Goal: Use online tool/utility: Utilize a website feature to perform a specific function

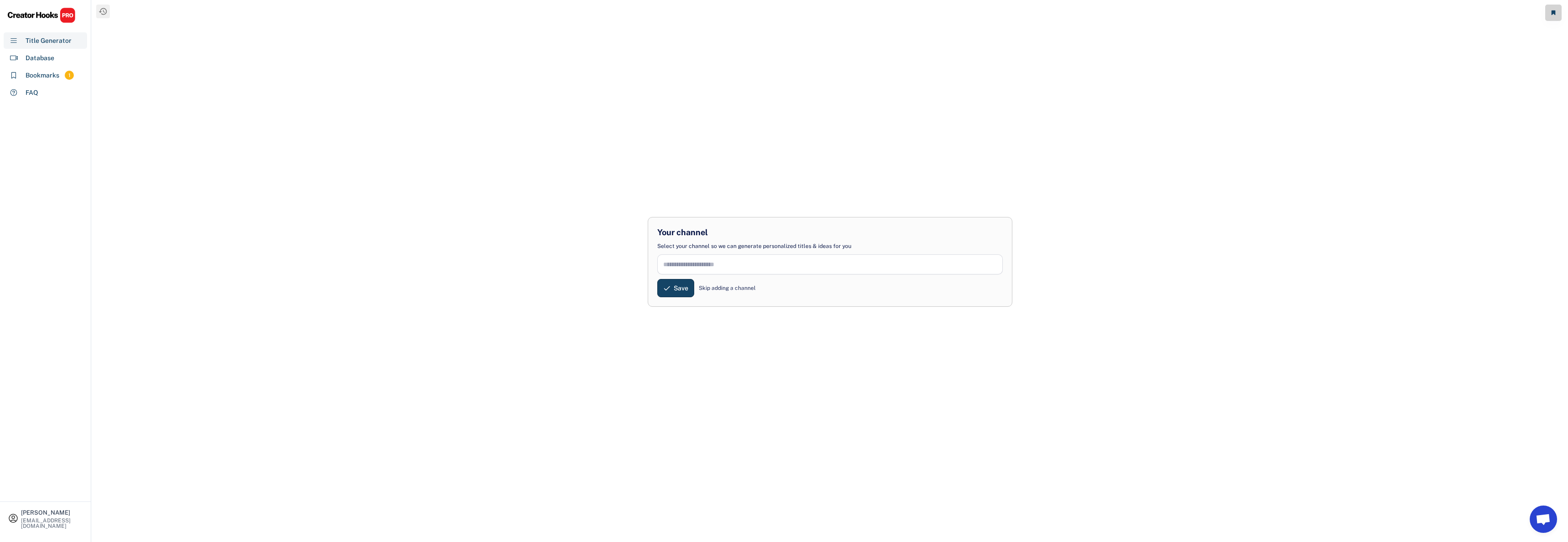
click at [738, 266] on input "input" at bounding box center [830, 264] width 346 height 20
click at [729, 286] on div "Skip adding a channel" at bounding box center [727, 288] width 57 height 8
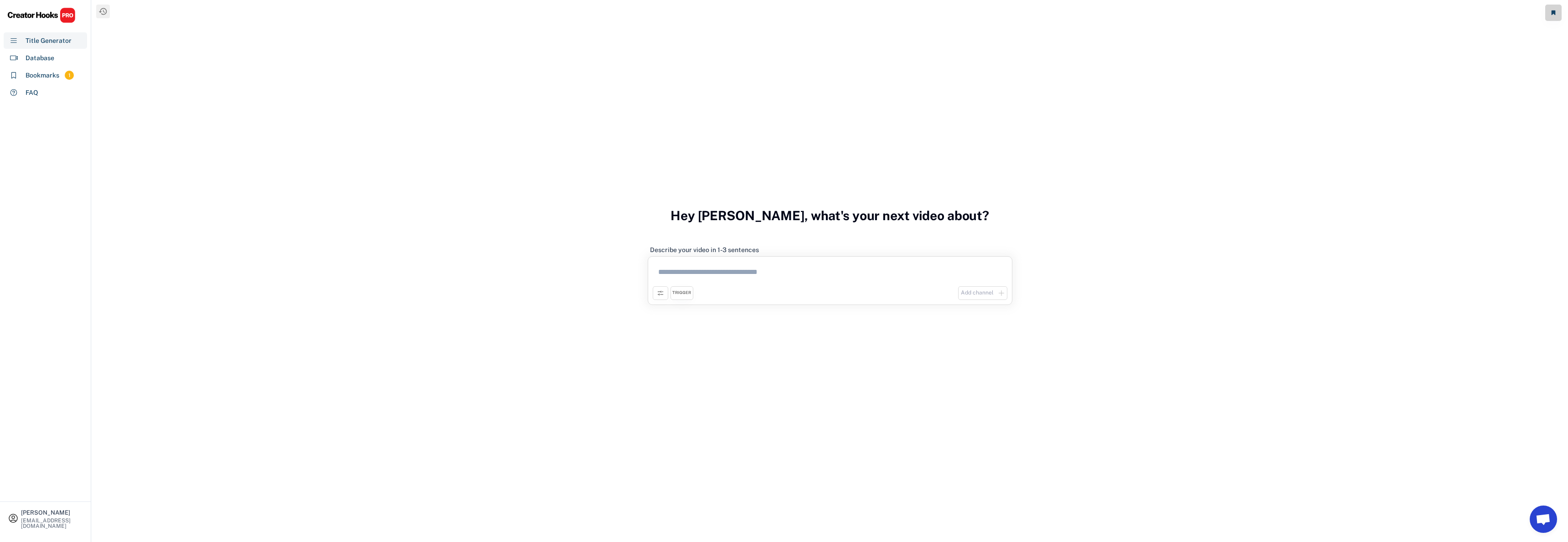
click at [745, 272] on textarea at bounding box center [830, 273] width 355 height 25
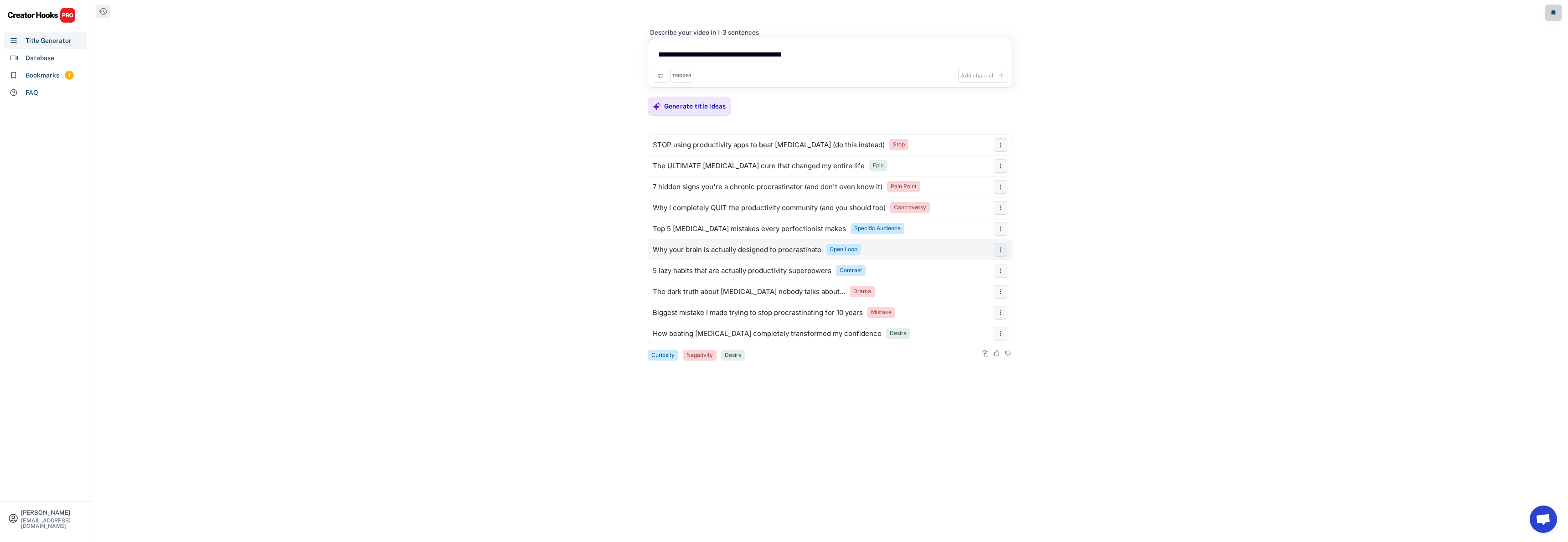
click at [758, 252] on div "Why your brain is actually designed to procrastinate" at bounding box center [737, 250] width 169 height 7
drag, startPoint x: 724, startPoint y: 292, endPoint x: 730, endPoint y: 309, distance: 18.0
click at [724, 292] on div "The dark truth about [MEDICAL_DATA] nobody talks about..." at bounding box center [749, 292] width 192 height 7
click at [659, 79] on icon at bounding box center [660, 76] width 7 height 7
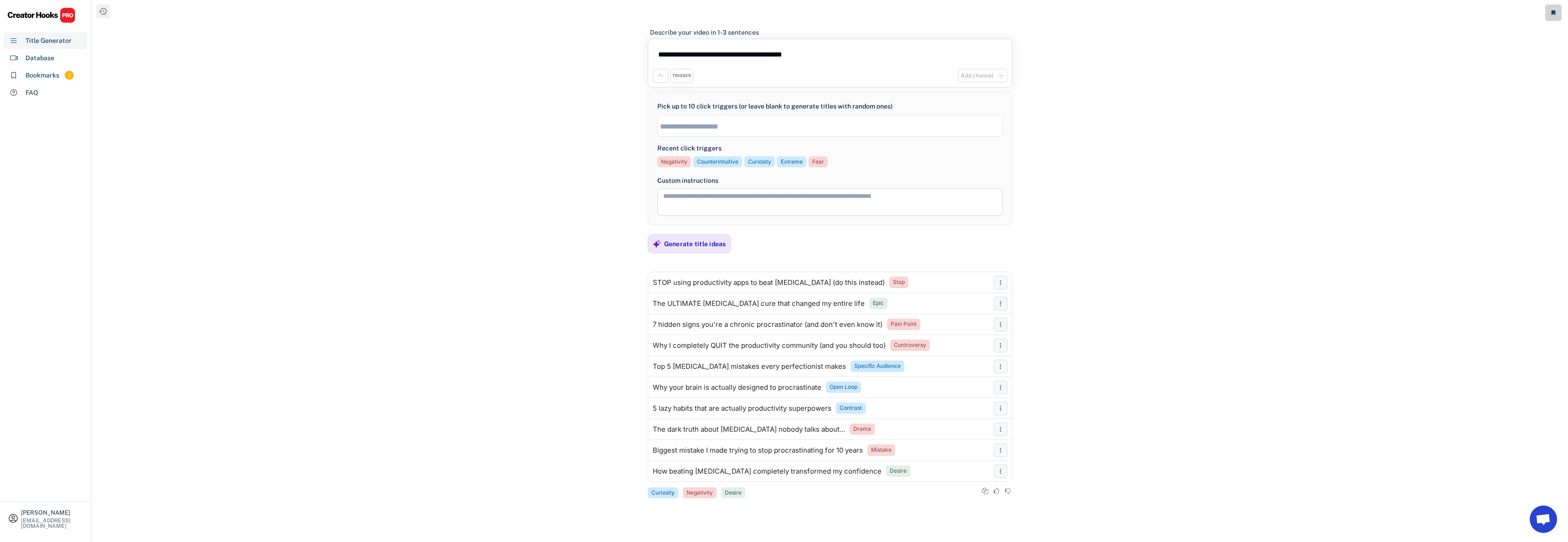
click at [659, 76] on icon at bounding box center [660, 76] width 7 height 7
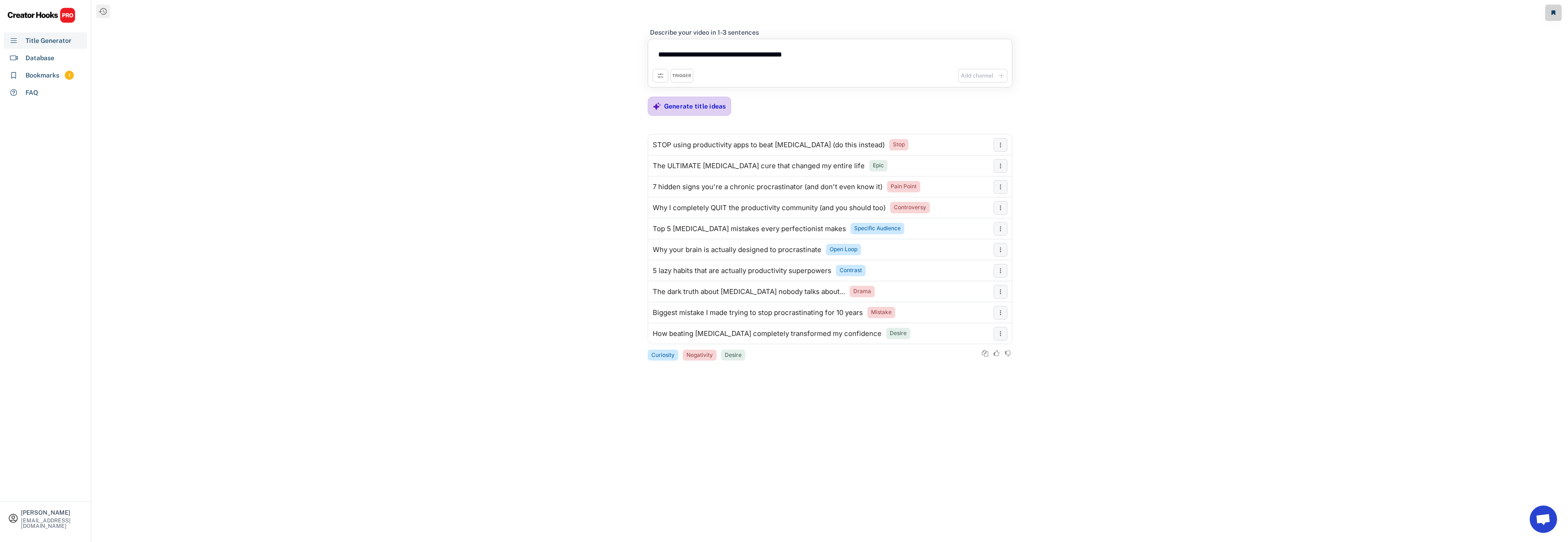
click at [684, 113] on div "Generate title ideas" at bounding box center [695, 107] width 62 height 18
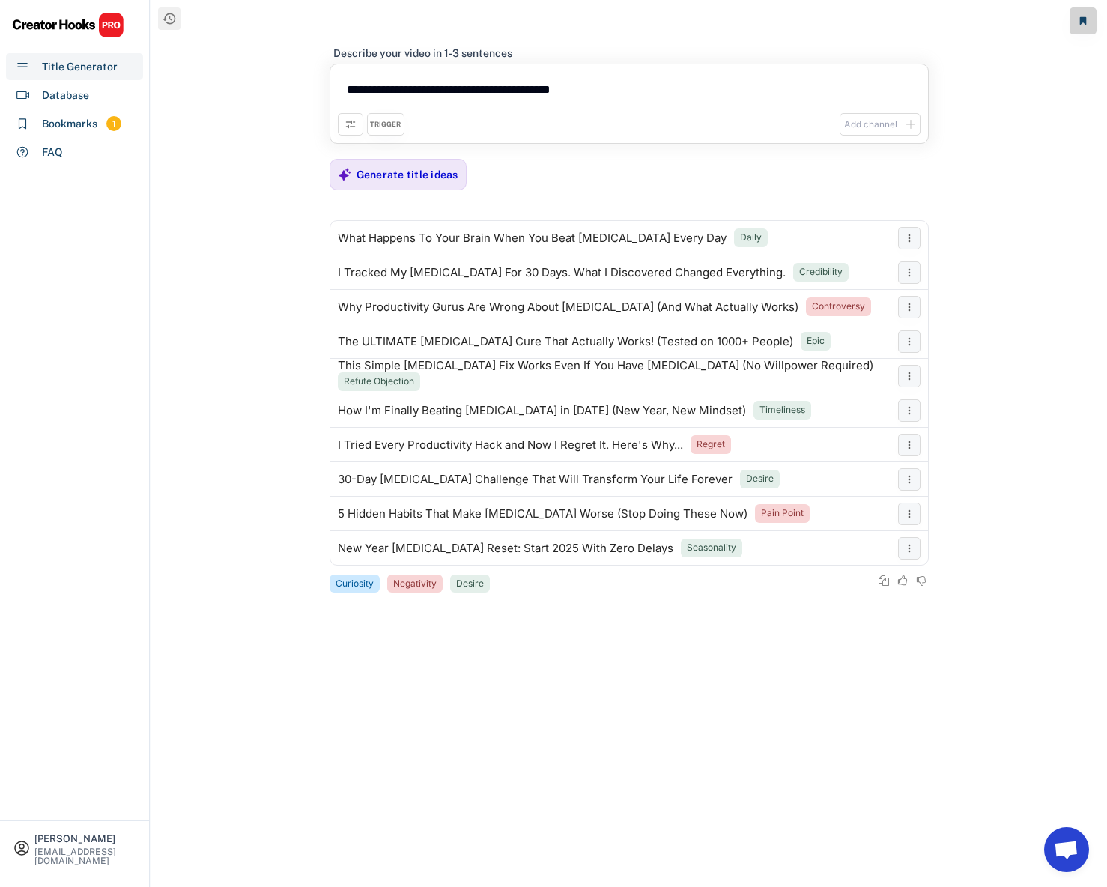
click at [641, 637] on div "**********" at bounding box center [629, 443] width 956 height 887
click at [425, 175] on div "Generate title ideas" at bounding box center [407, 174] width 102 height 13
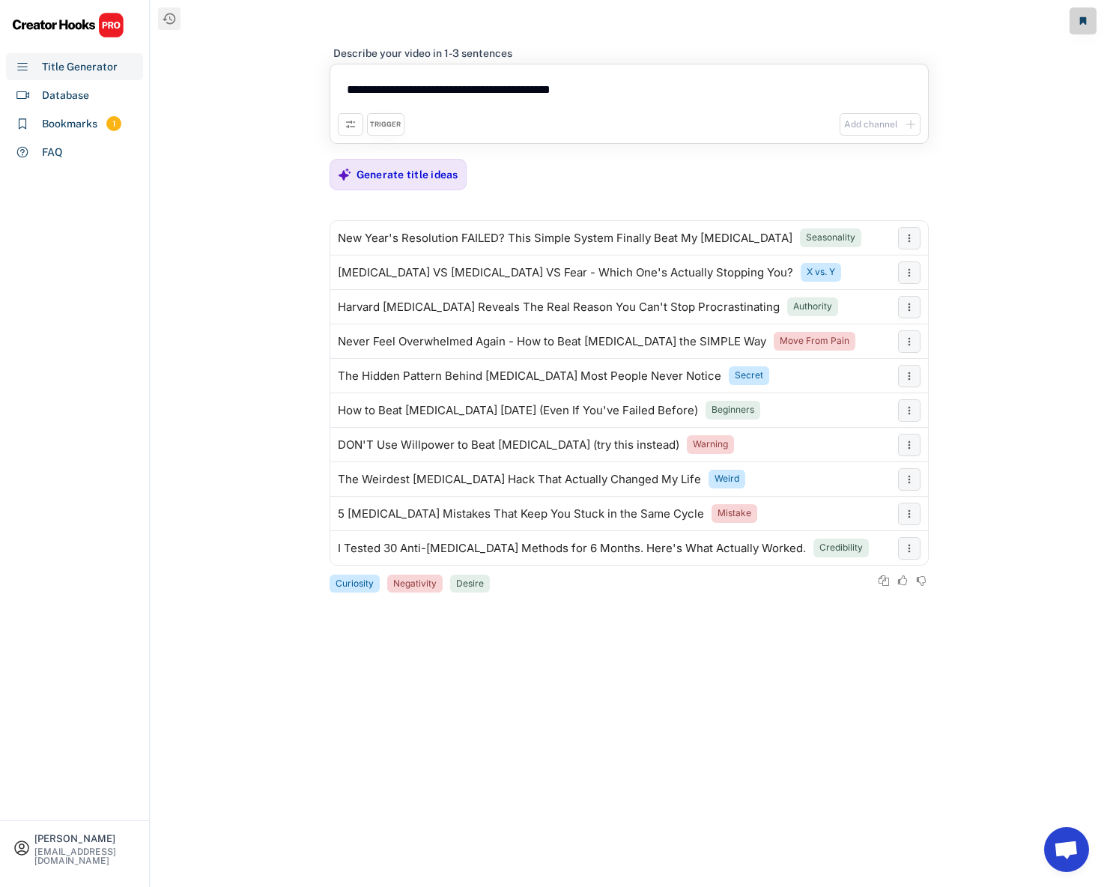
click at [556, 443] on div "DON'T Use Willpower to Beat [MEDICAL_DATA] (try this instead)" at bounding box center [508, 445] width 341 height 12
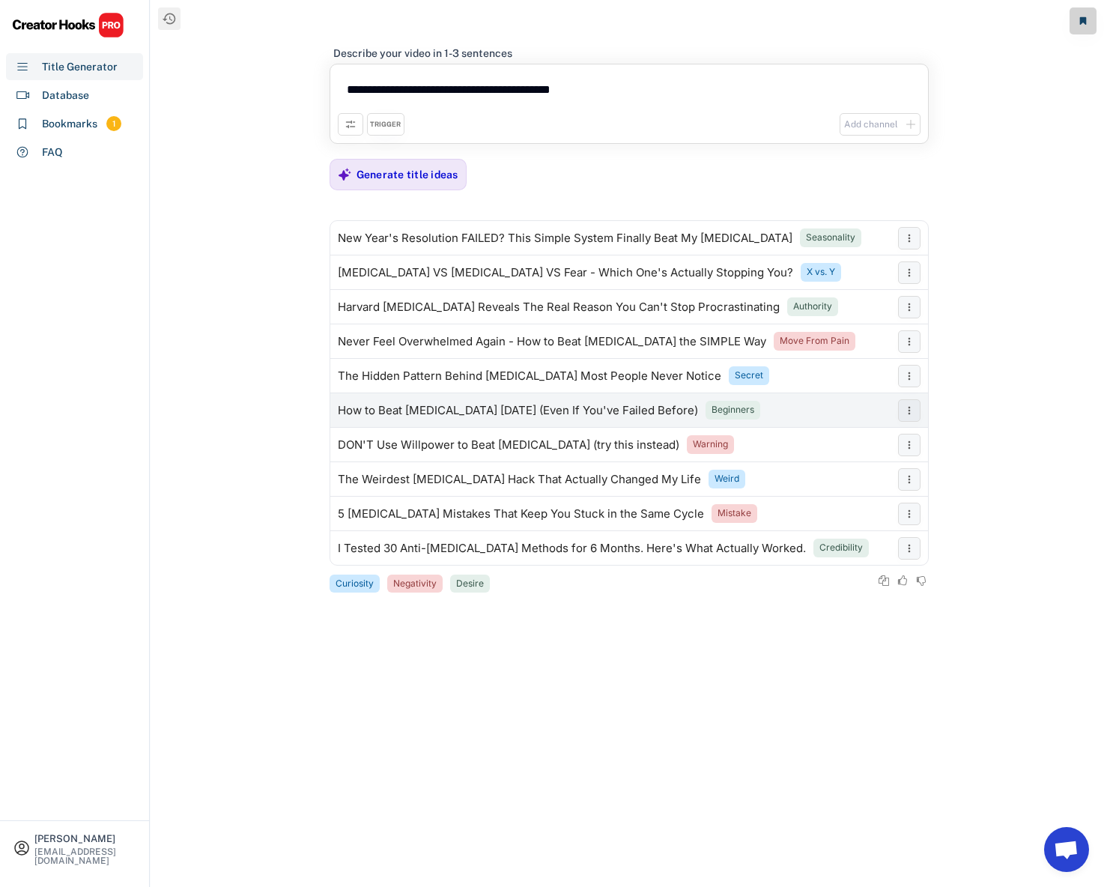
click at [527, 412] on div "How to Beat [MEDICAL_DATA] [DATE] (Even If You've Failed Before)" at bounding box center [518, 410] width 360 height 12
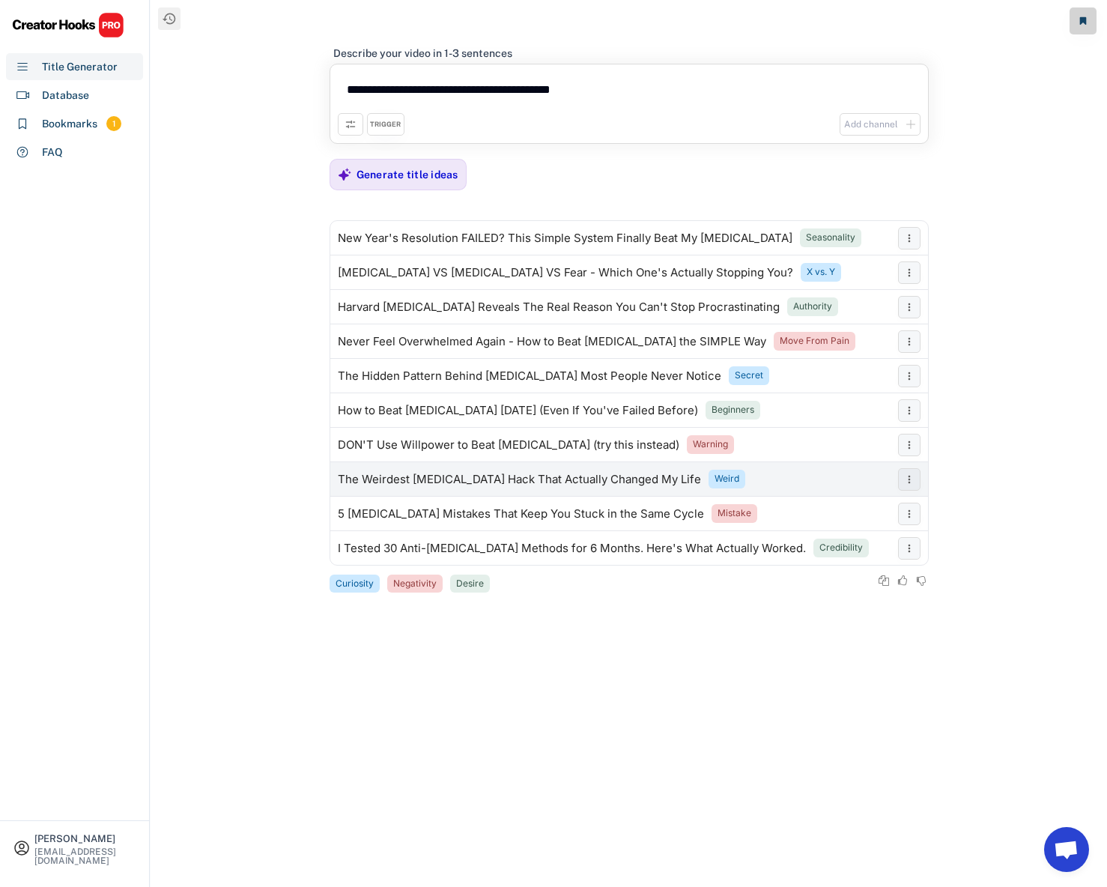
click at [565, 489] on div "The Weirdest [MEDICAL_DATA] Hack That Actually Changed My Life Weird" at bounding box center [610, 479] width 560 height 30
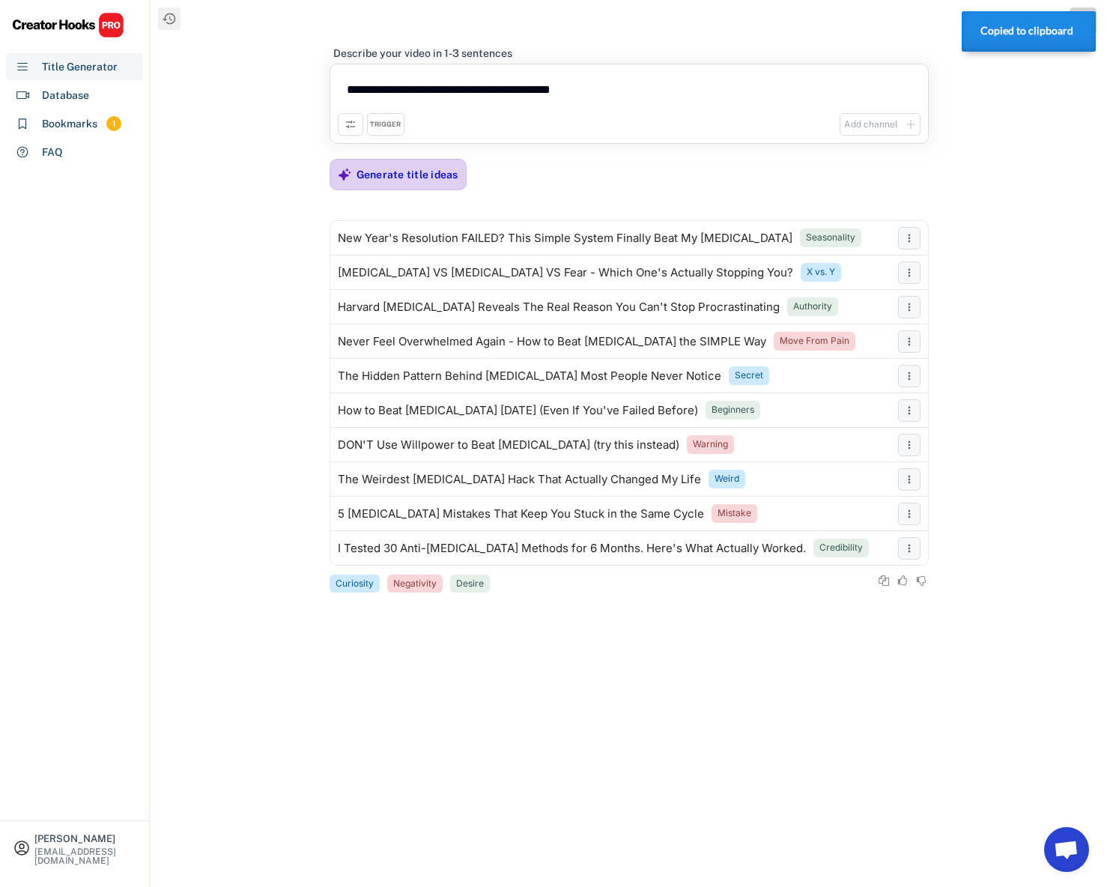
click at [421, 183] on div "Generate title ideas" at bounding box center [407, 175] width 102 height 30
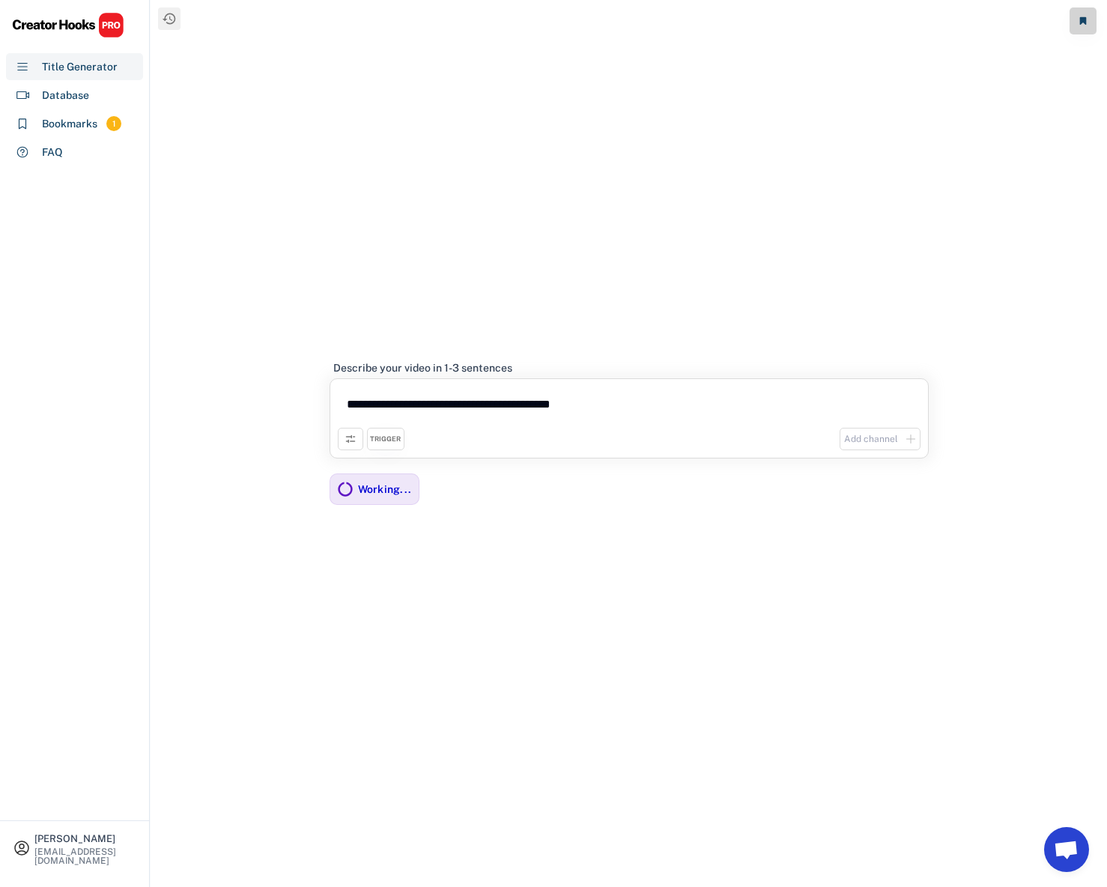
click at [609, 402] on textarea "**********" at bounding box center [629, 406] width 583 height 41
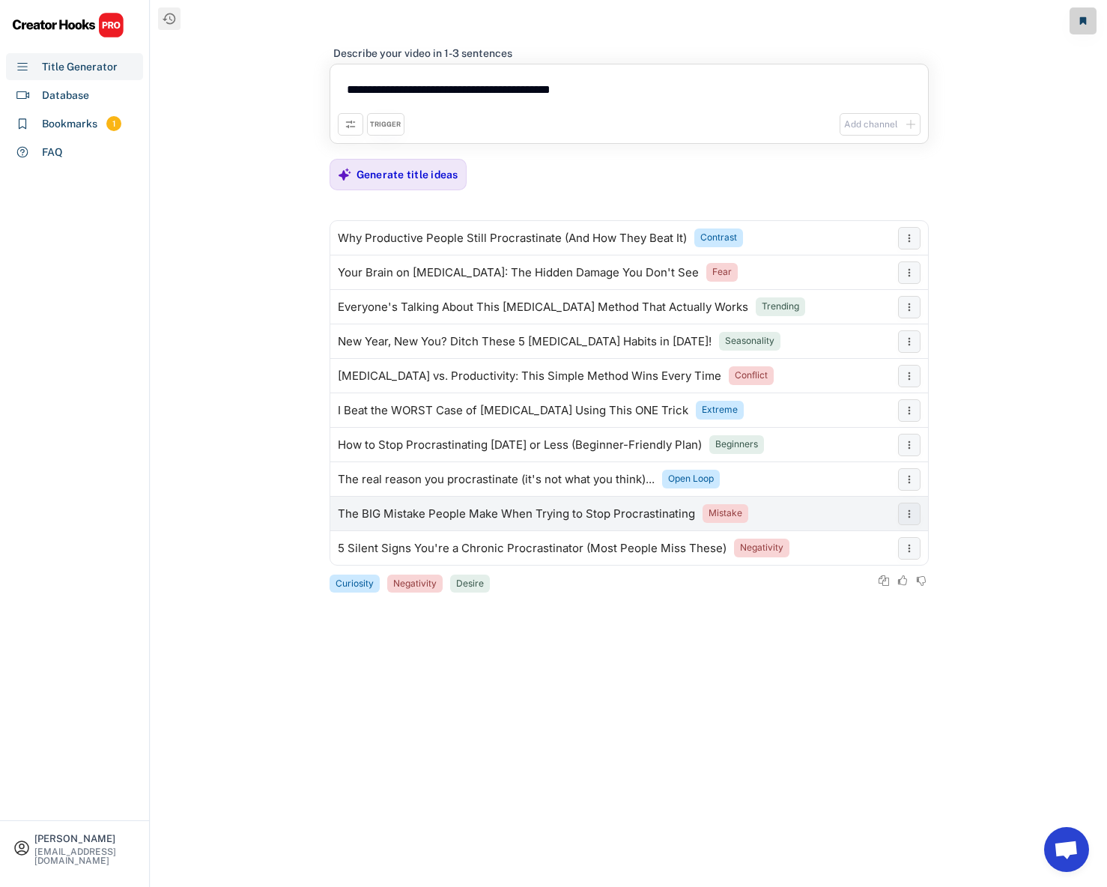
click at [511, 500] on div "The BIG Mistake People Make When Trying to Stop Procrastinating Mistake" at bounding box center [610, 514] width 560 height 30
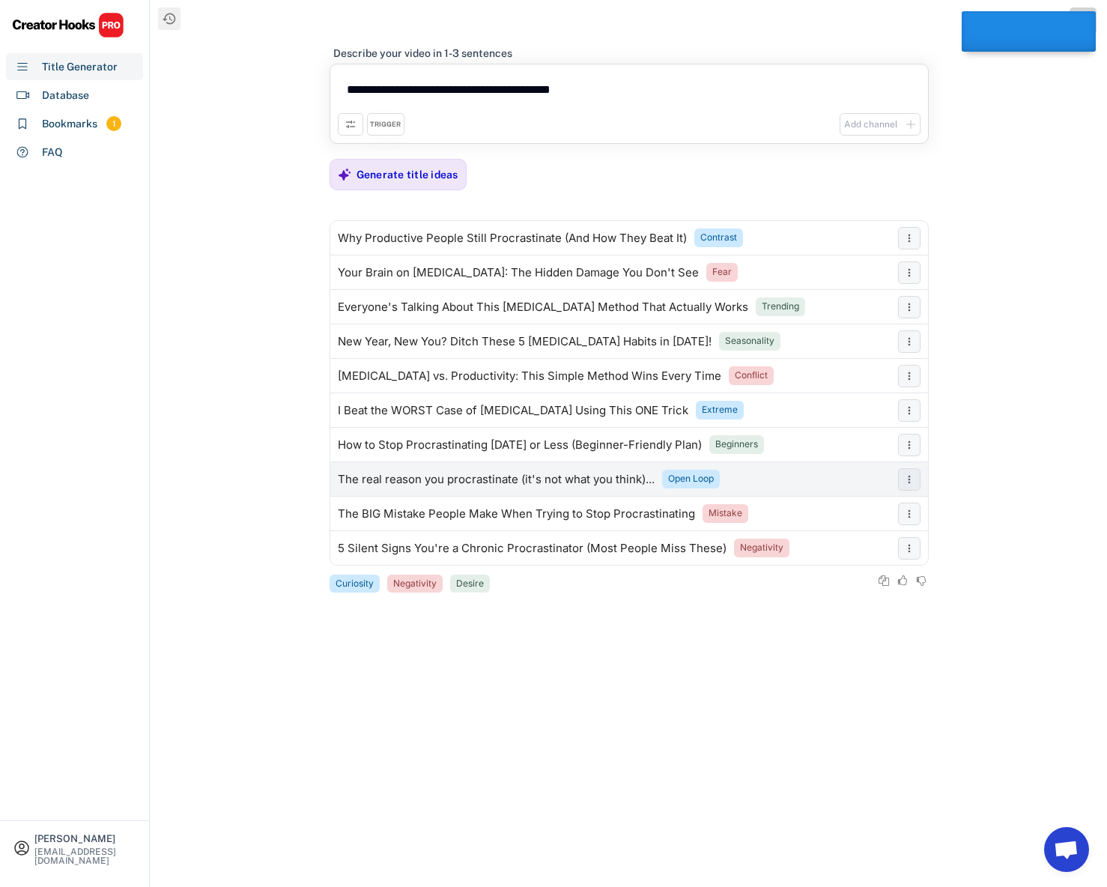
click at [503, 483] on div "The real reason you procrastinate (it's not what you think)..." at bounding box center [496, 479] width 317 height 12
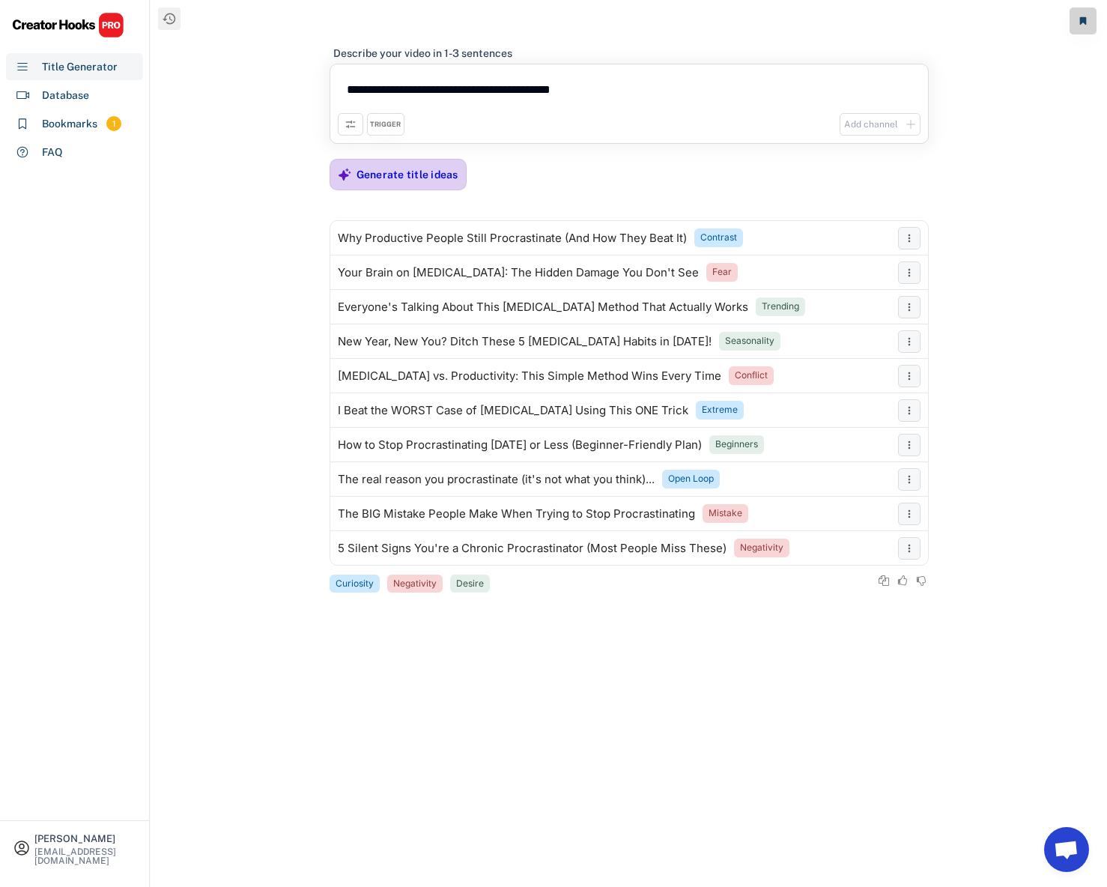
click at [425, 187] on div "Generate title ideas" at bounding box center [407, 175] width 102 height 30
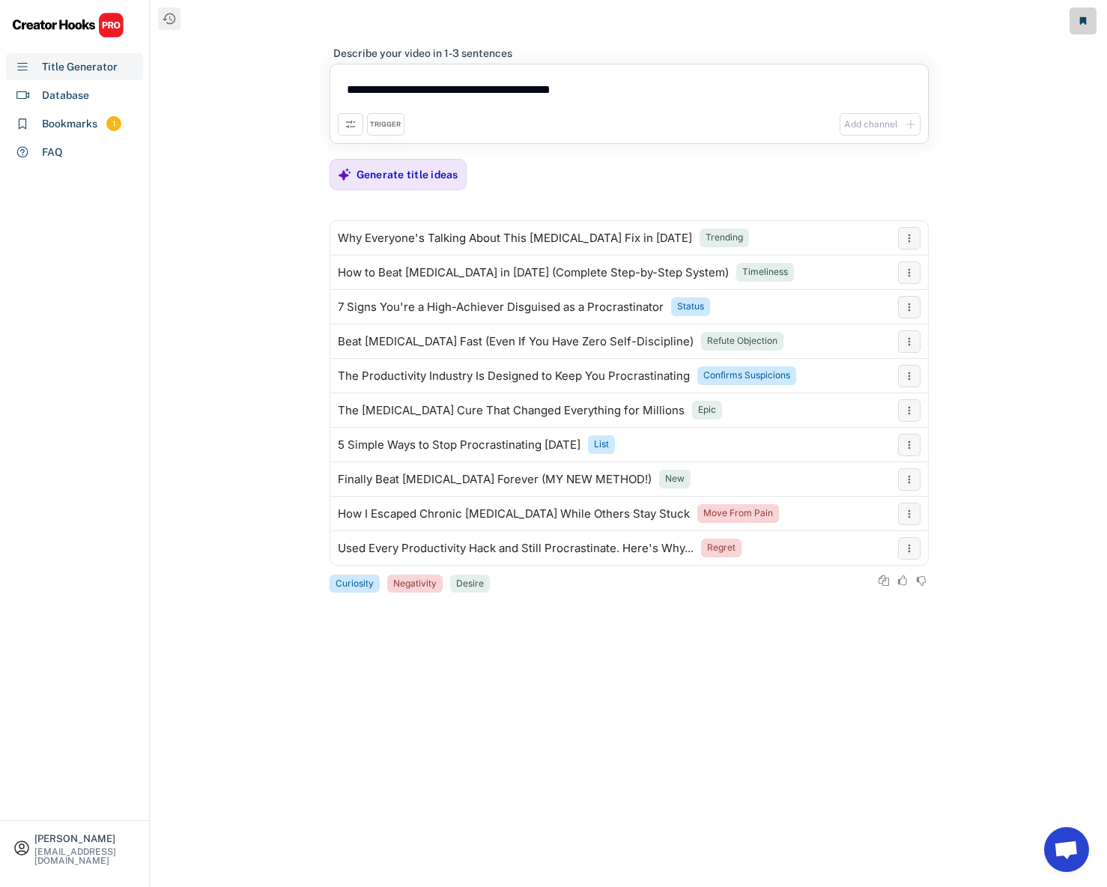
drag, startPoint x: 606, startPoint y: 85, endPoint x: 487, endPoint y: 88, distance: 118.4
click at [487, 88] on textarea "**********" at bounding box center [629, 92] width 583 height 41
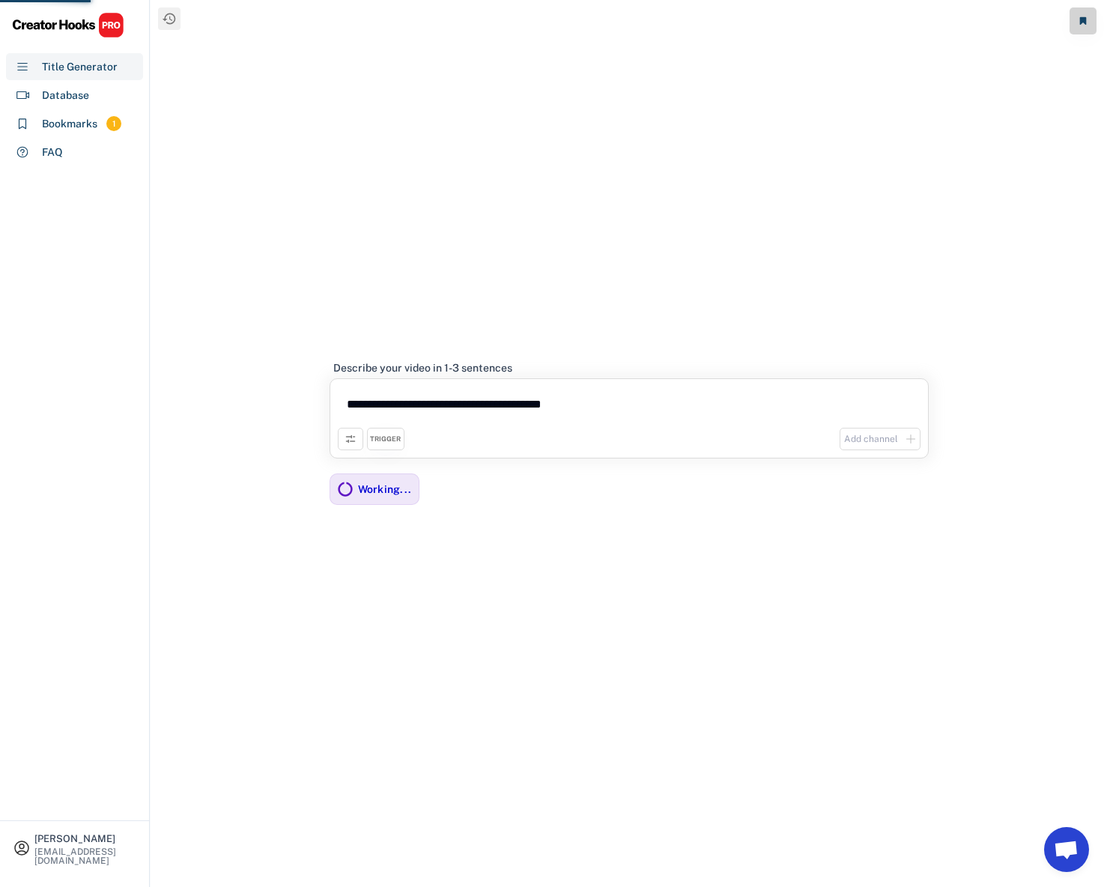
type textarea "**********"
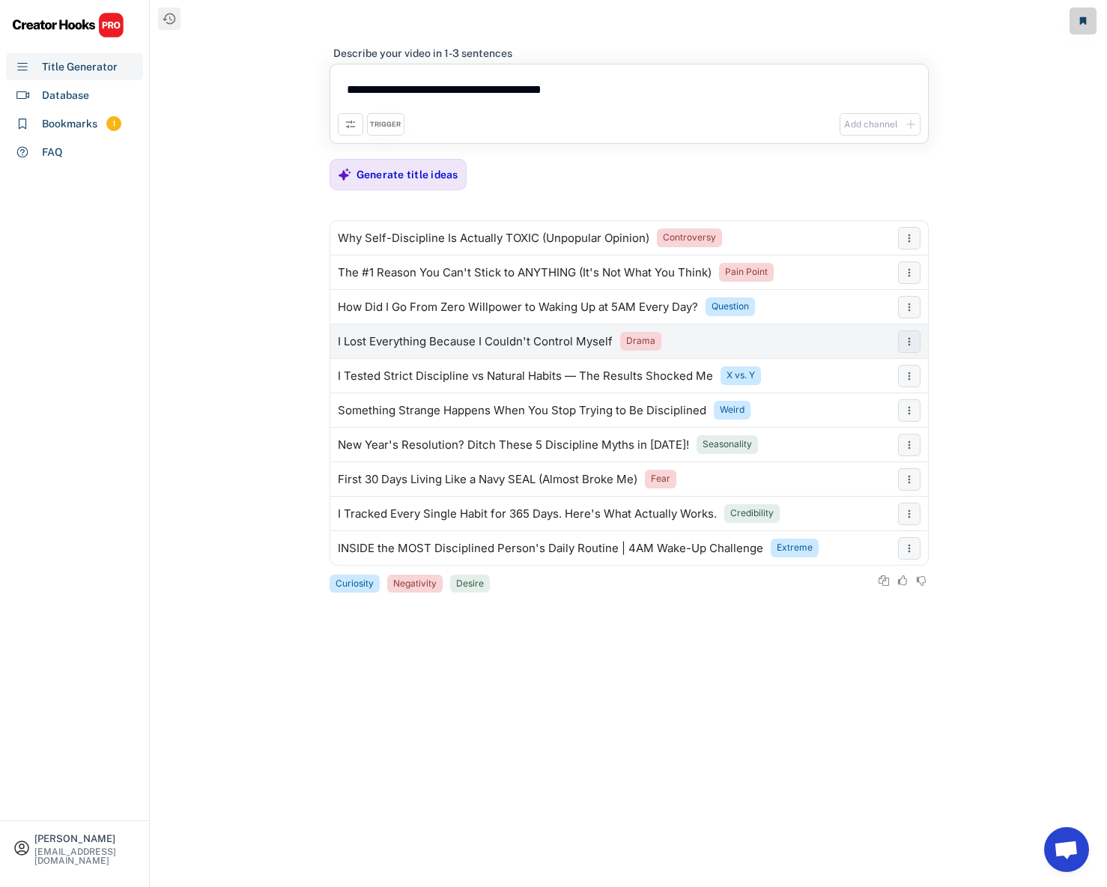
click at [461, 345] on div "I Lost Everything Because I Couldn't Control Myself" at bounding box center [475, 341] width 275 height 12
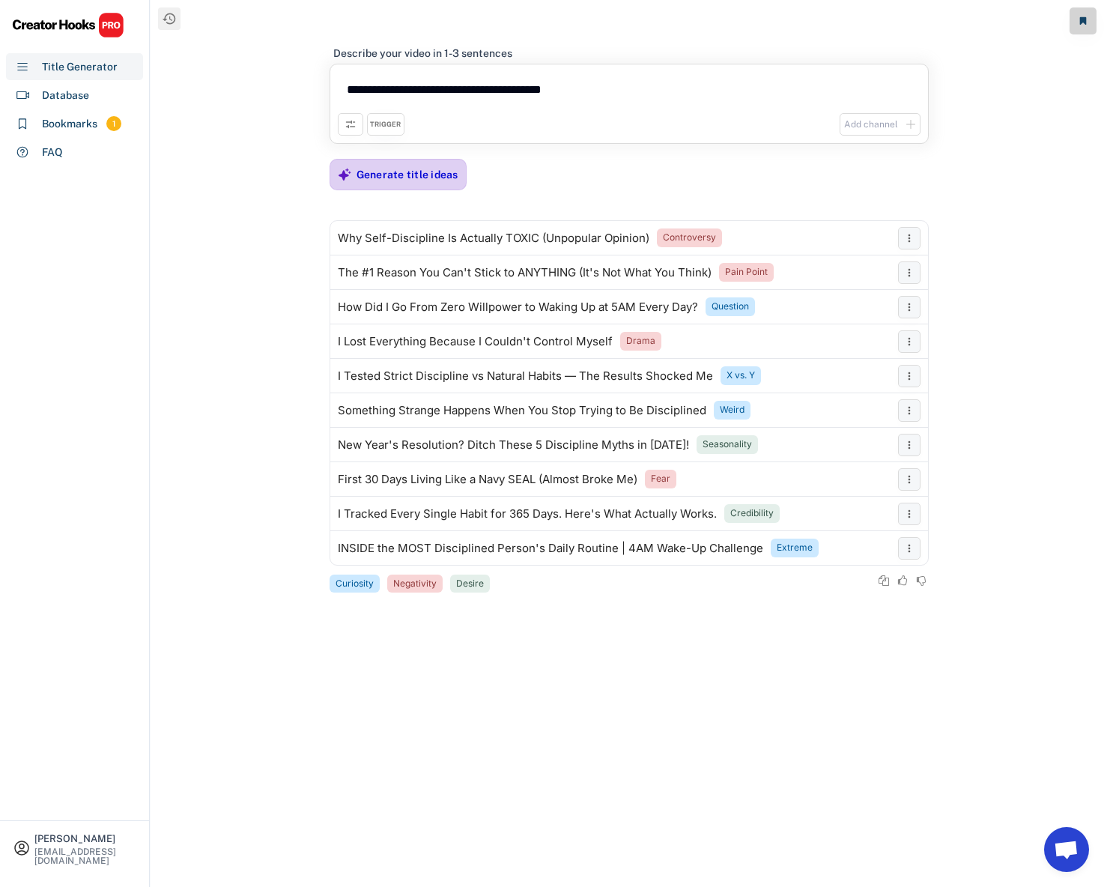
click at [398, 185] on div "Generate title ideas" at bounding box center [407, 175] width 102 height 30
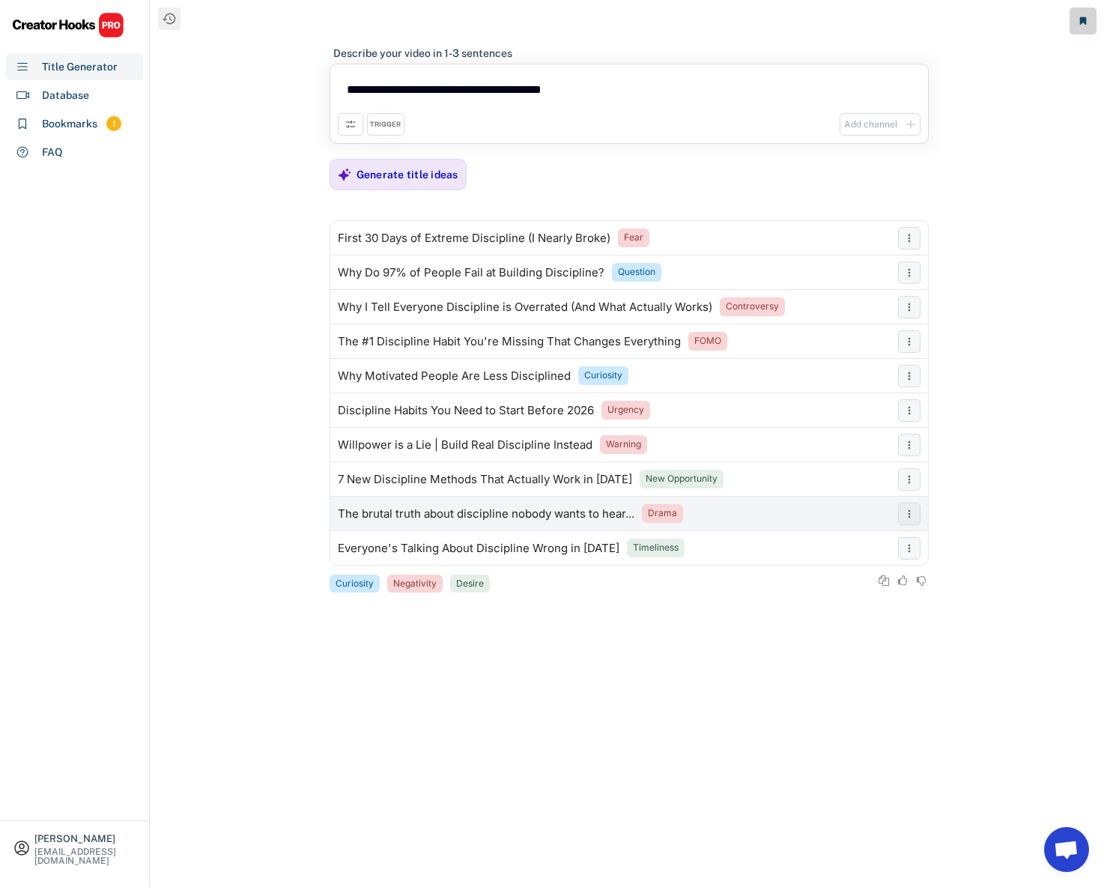
click at [536, 518] on div "The brutal truth about discipline nobody wants to hear..." at bounding box center [486, 514] width 297 height 12
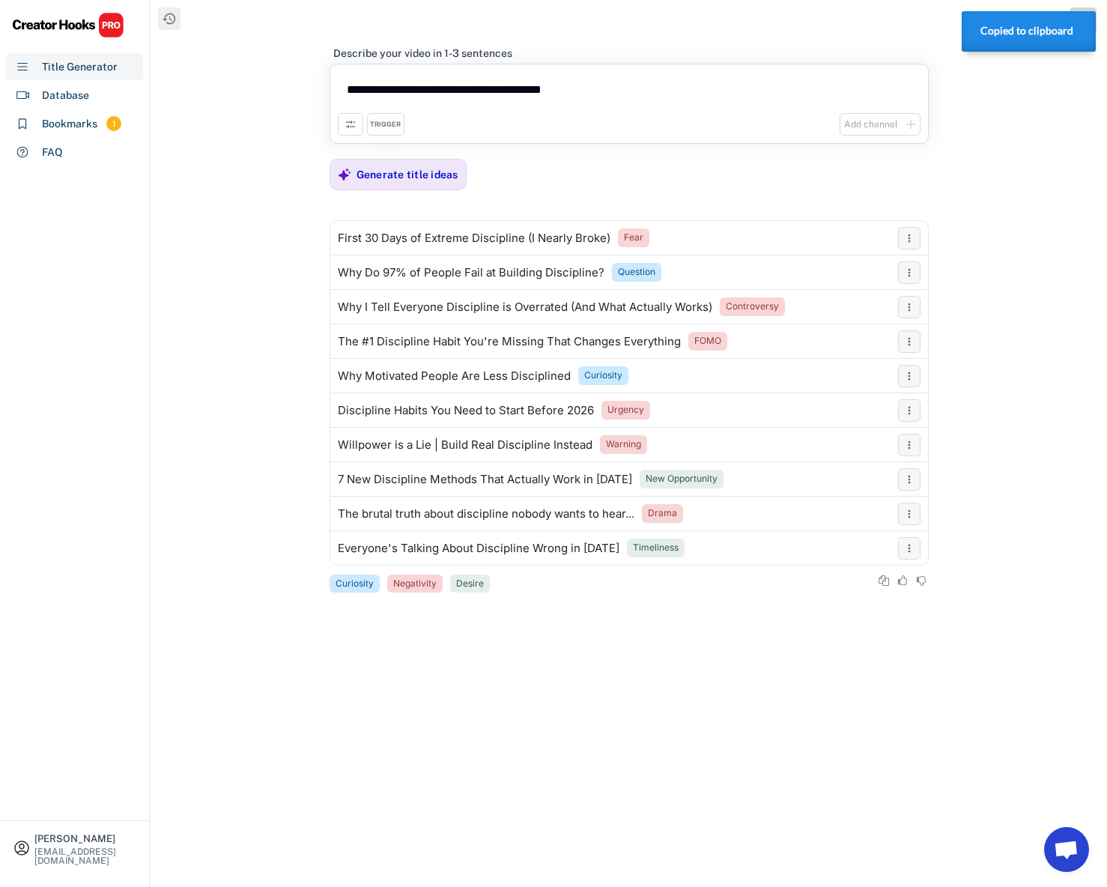
click at [354, 125] on icon at bounding box center [350, 124] width 12 height 12
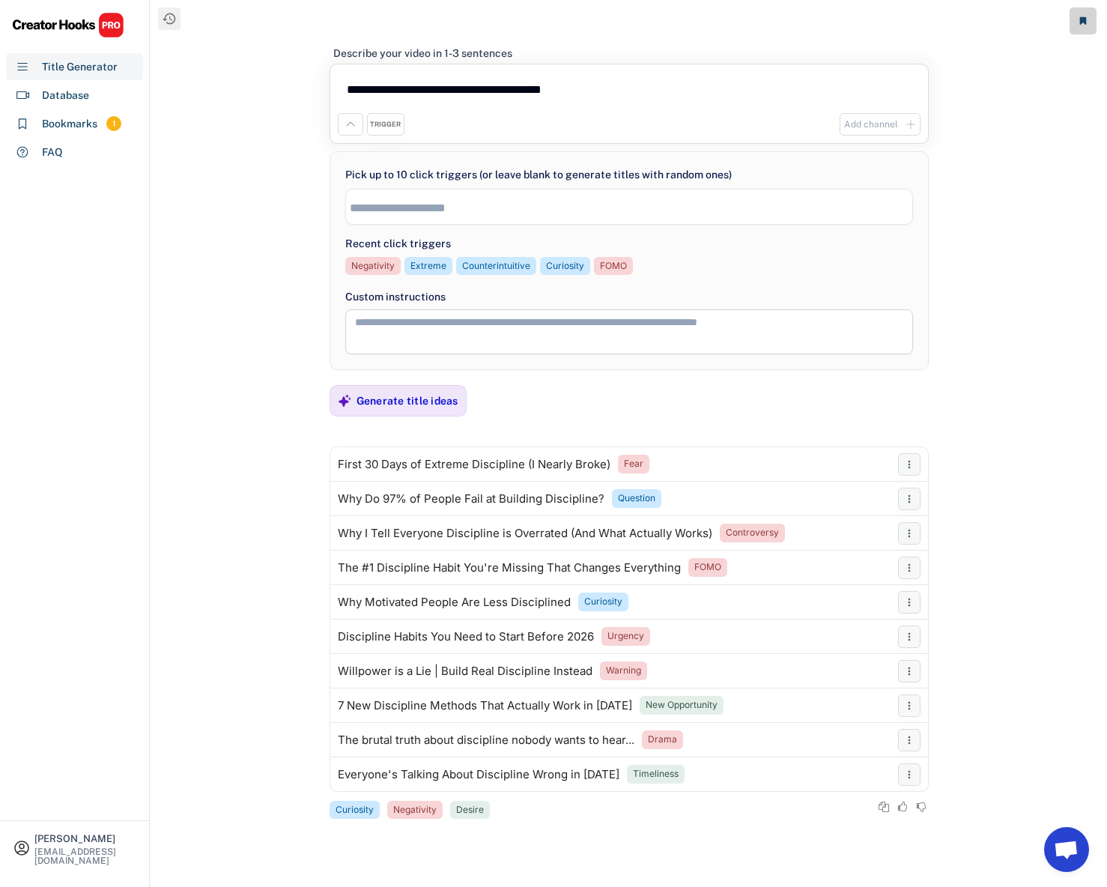
click at [464, 203] on input "search" at bounding box center [633, 207] width 566 height 13
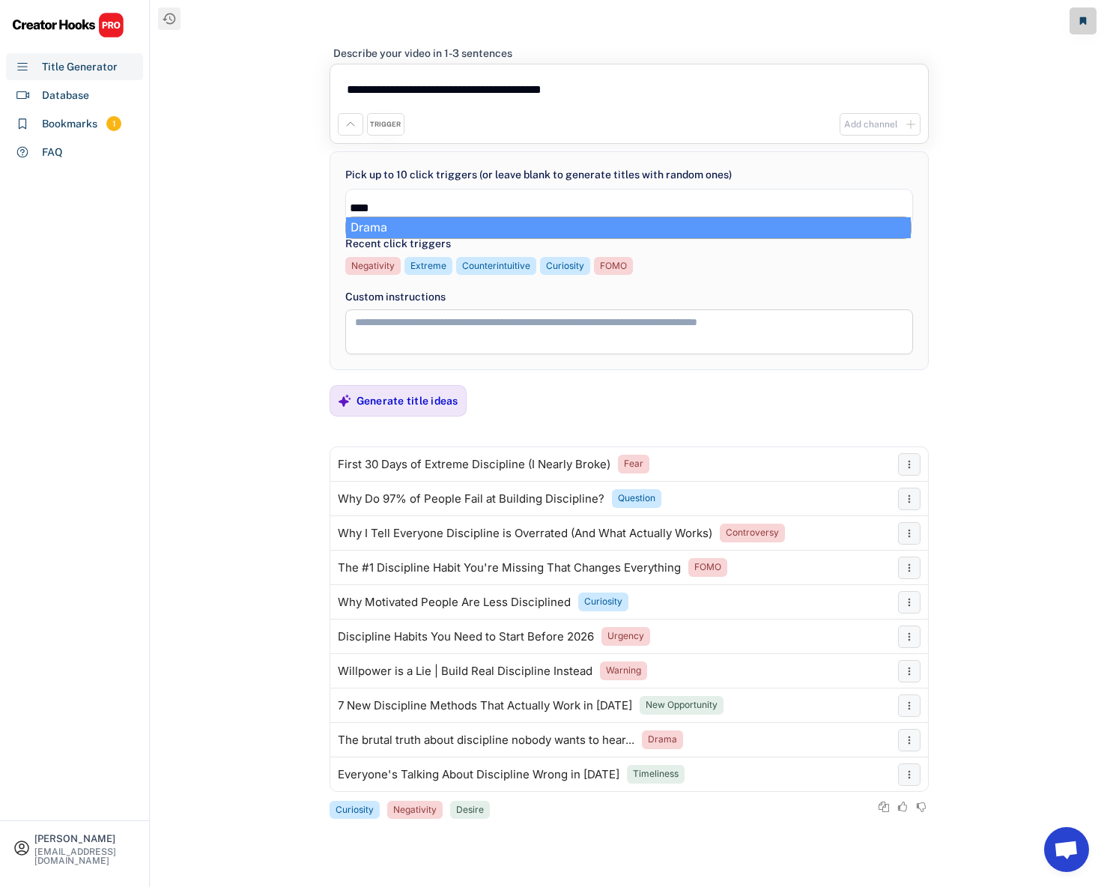
type input "*****"
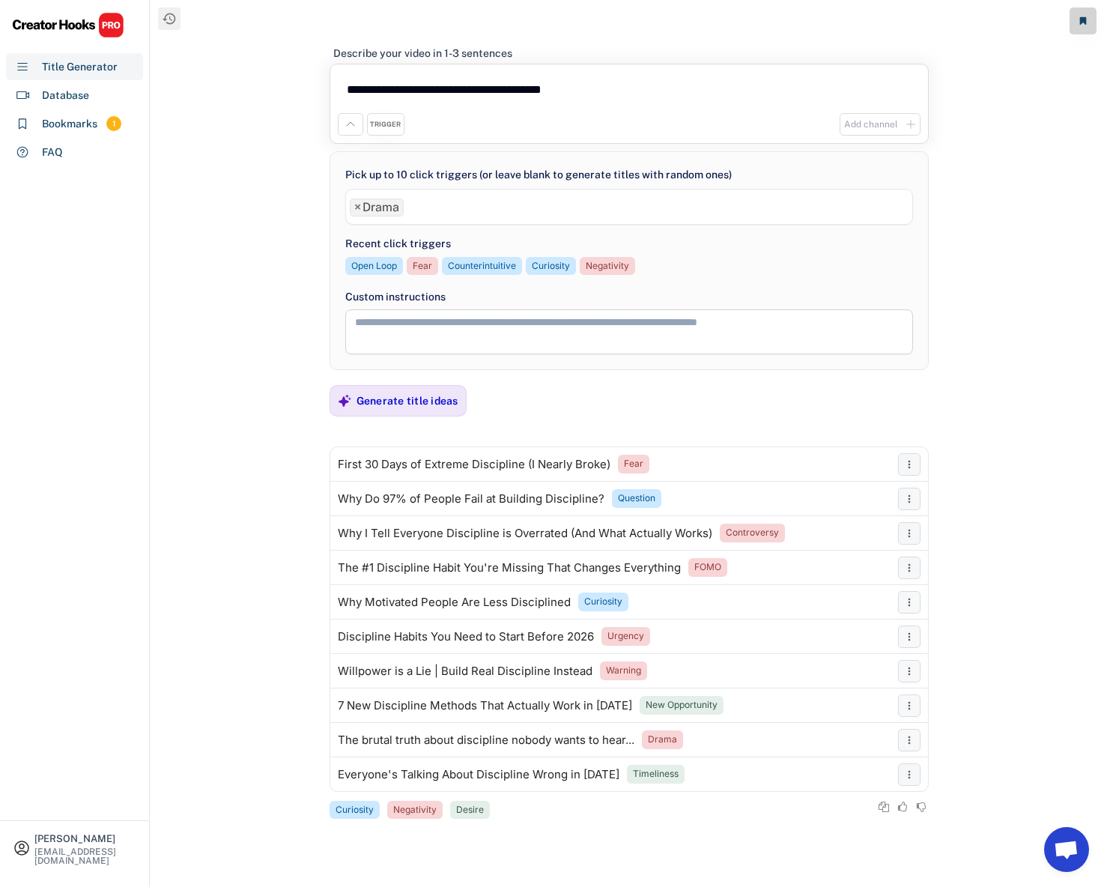
click at [357, 207] on span "×" at bounding box center [357, 207] width 7 height 12
click at [219, 240] on div "**********" at bounding box center [629, 443] width 956 height 887
click at [353, 120] on icon at bounding box center [350, 124] width 12 height 12
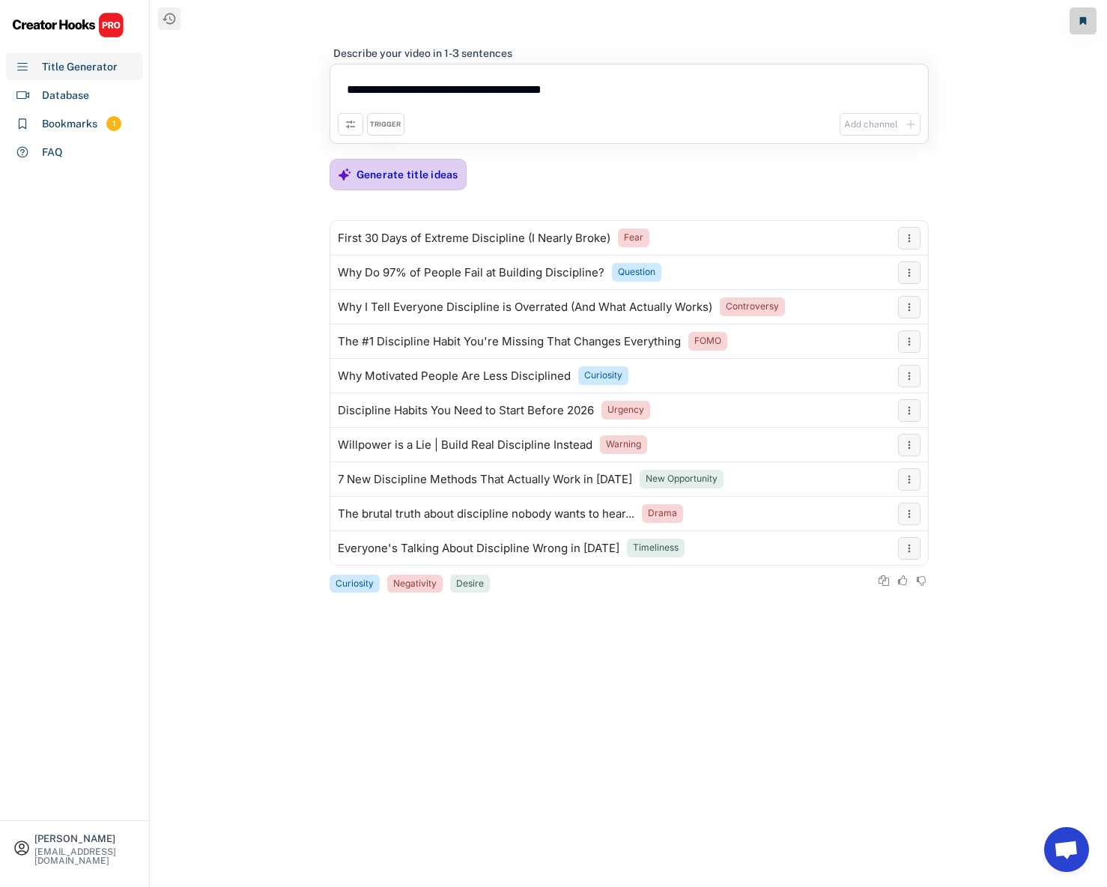
click at [412, 180] on div "Generate title ideas" at bounding box center [407, 174] width 102 height 13
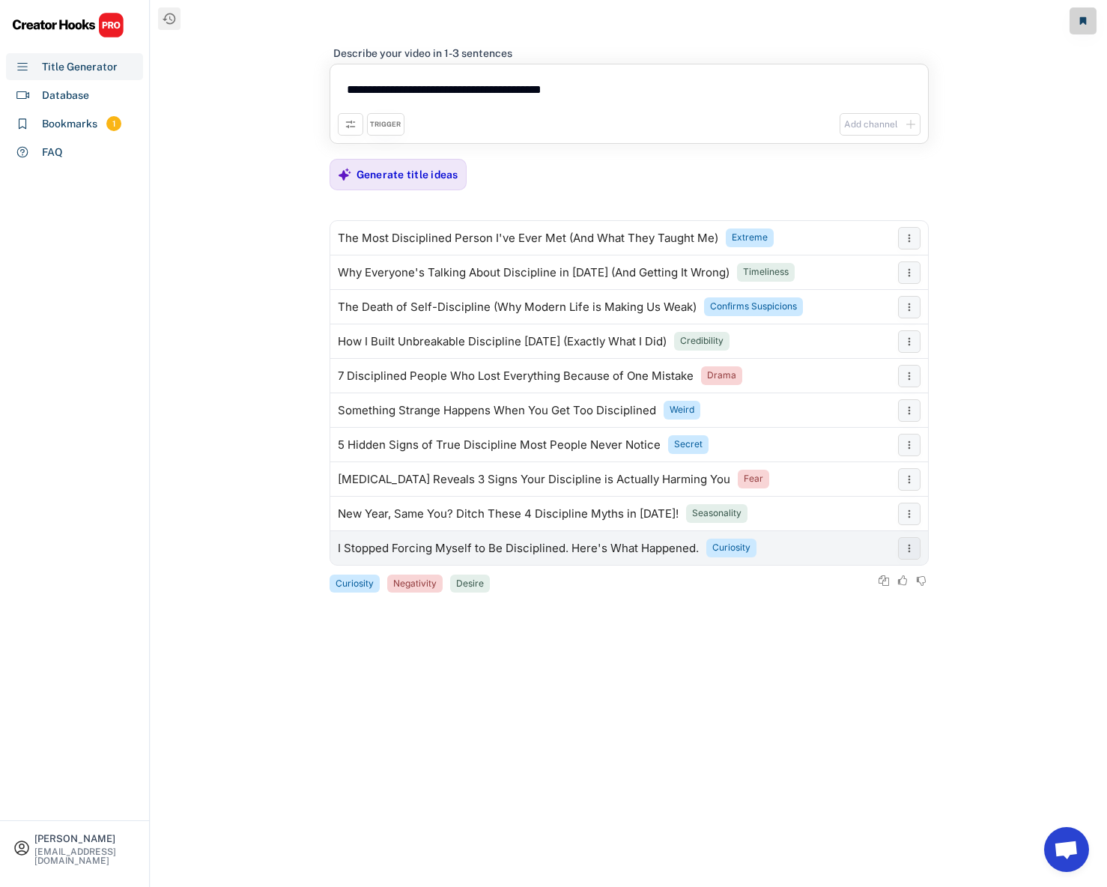
click at [578, 543] on div "I Stopped Forcing Myself to Be Disciplined. Here's What Happened." at bounding box center [518, 548] width 361 height 12
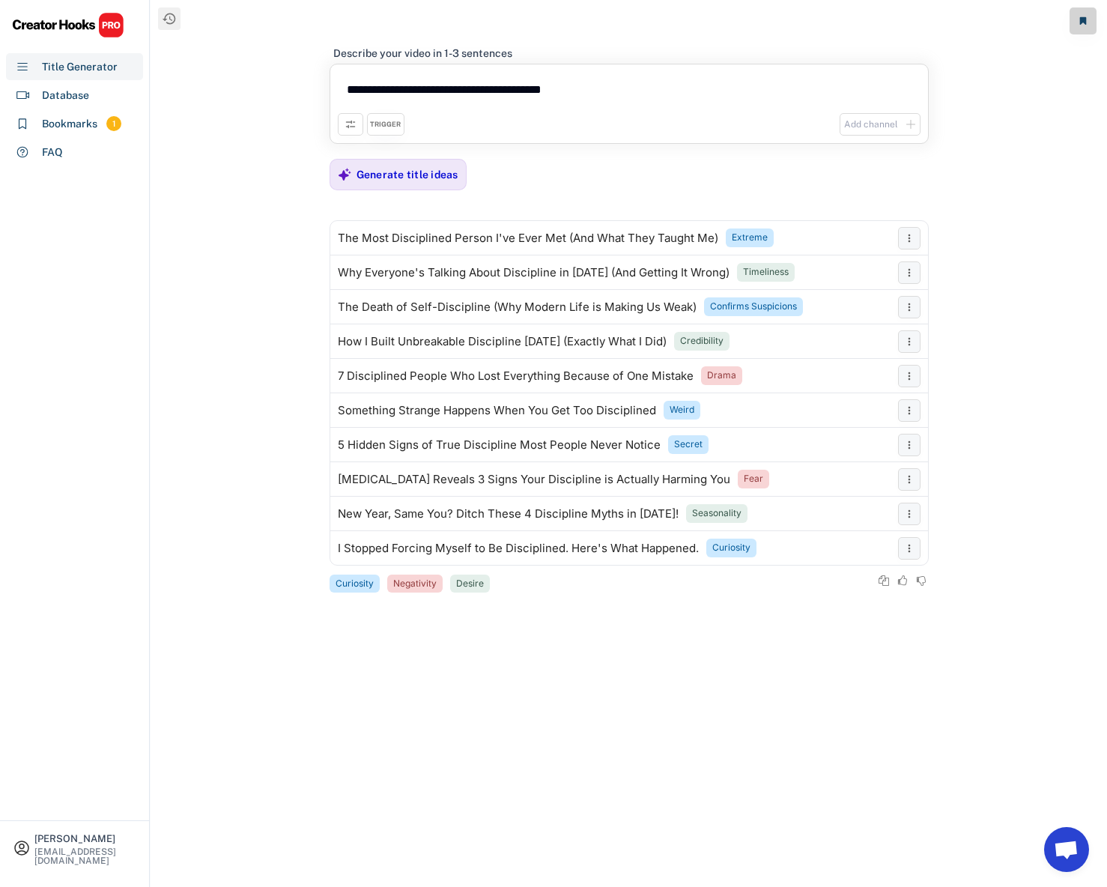
click at [348, 121] on use at bounding box center [350, 124] width 12 height 12
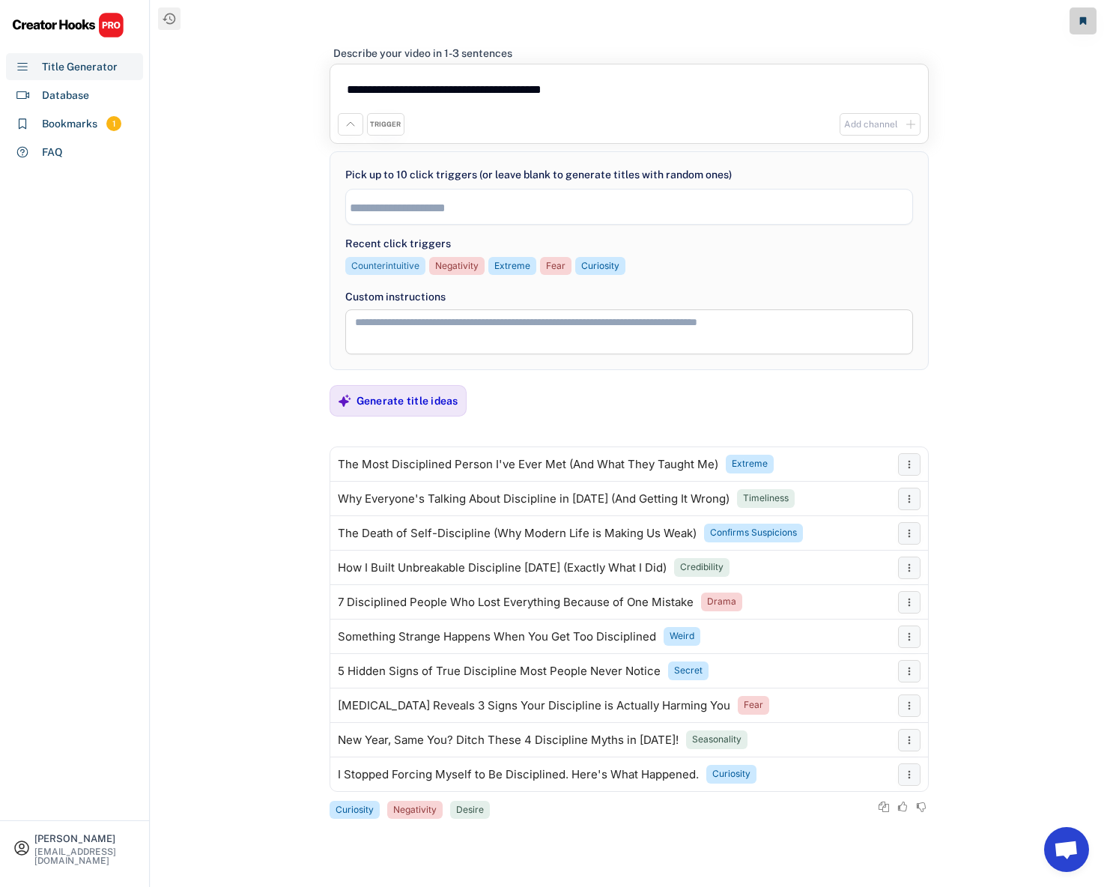
click at [403, 267] on div "Counterintuitive" at bounding box center [385, 266] width 68 height 13
click at [382, 269] on div "Extreme" at bounding box center [369, 266] width 36 height 13
click at [413, 265] on div "Curiosity" at bounding box center [422, 266] width 38 height 13
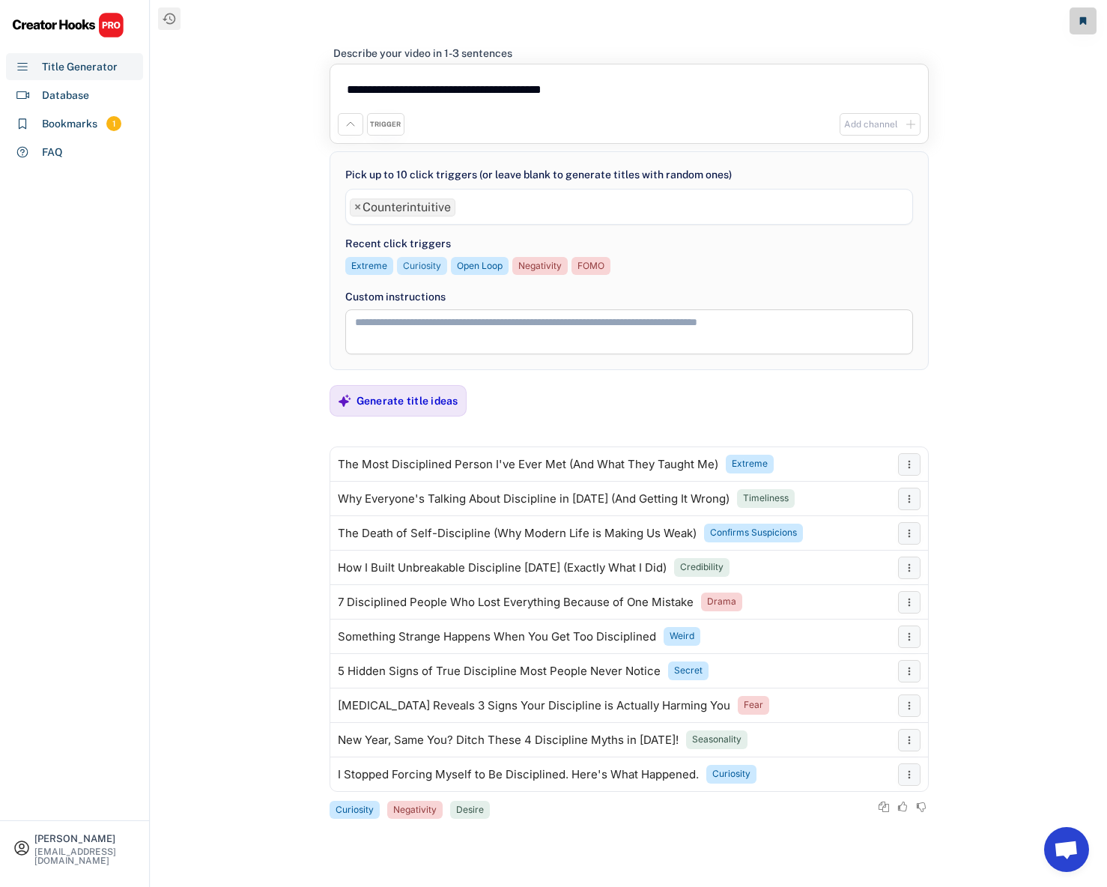
click at [432, 269] on div "Curiosity" at bounding box center [422, 266] width 38 height 13
click at [425, 275] on div "Curiosity" at bounding box center [422, 265] width 50 height 21
click at [422, 265] on div "Curiosity" at bounding box center [422, 266] width 38 height 13
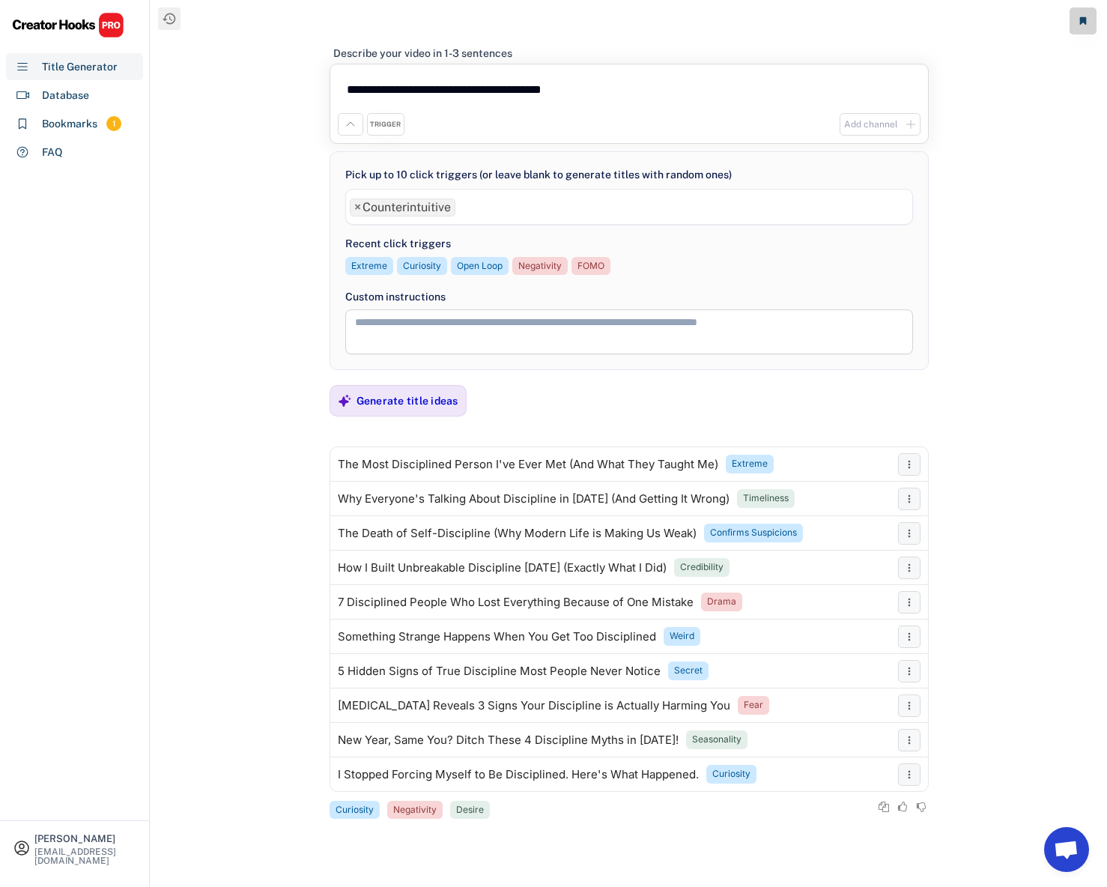
click at [455, 285] on div "Custom instructions" at bounding box center [629, 319] width 568 height 69
click at [469, 267] on div "Open Loop" at bounding box center [480, 266] width 46 height 13
click at [428, 262] on div "Curiosity" at bounding box center [422, 266] width 38 height 13
click at [541, 264] on div "Negativity" at bounding box center [539, 266] width 43 height 13
click at [583, 270] on div "FOMO" at bounding box center [590, 266] width 27 height 13
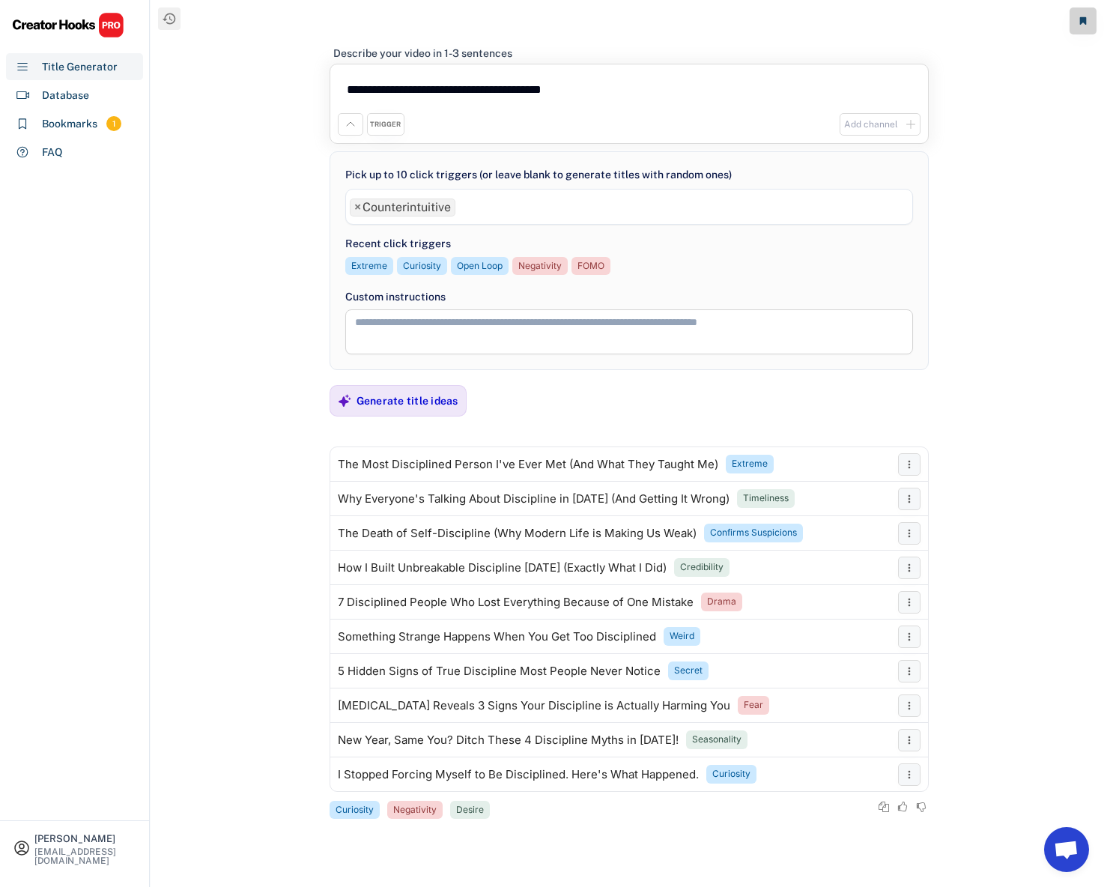
click at [470, 212] on ul "× Counterintuitive" at bounding box center [629, 206] width 566 height 22
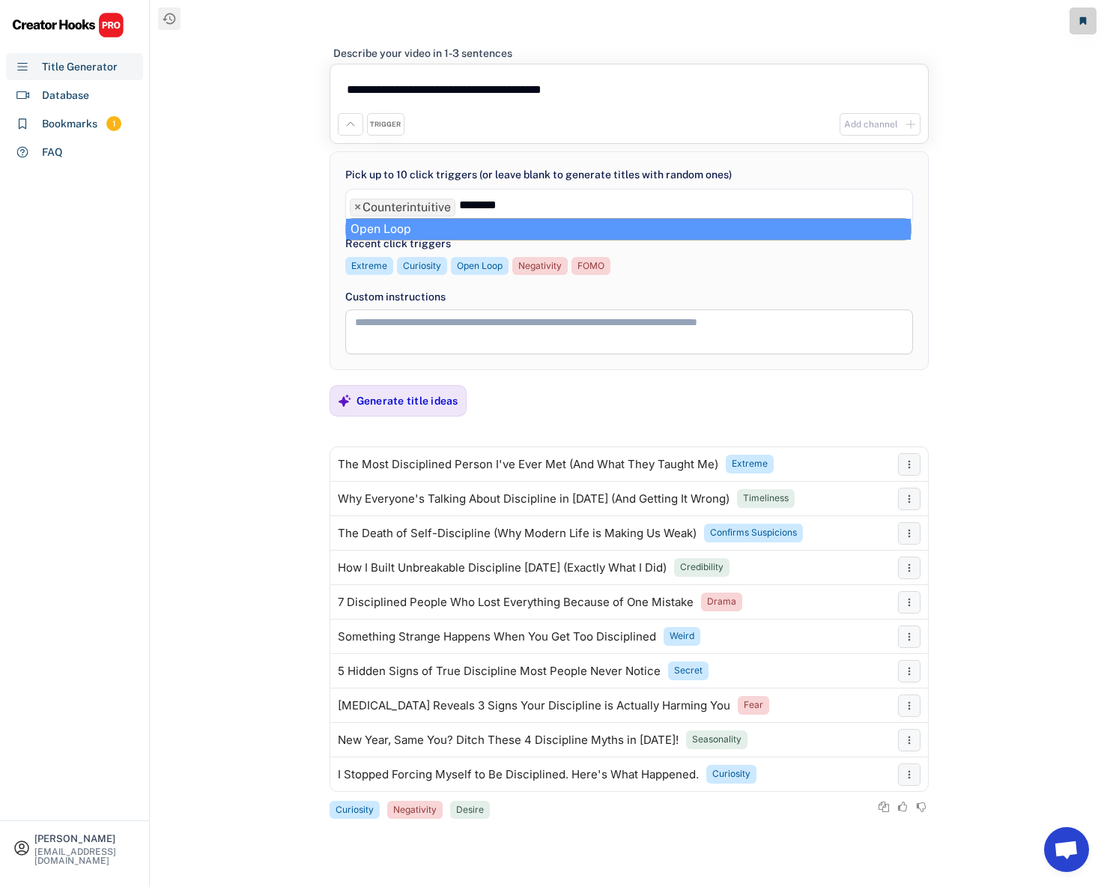
type input "*********"
type input "*"
type input "******"
type input "****"
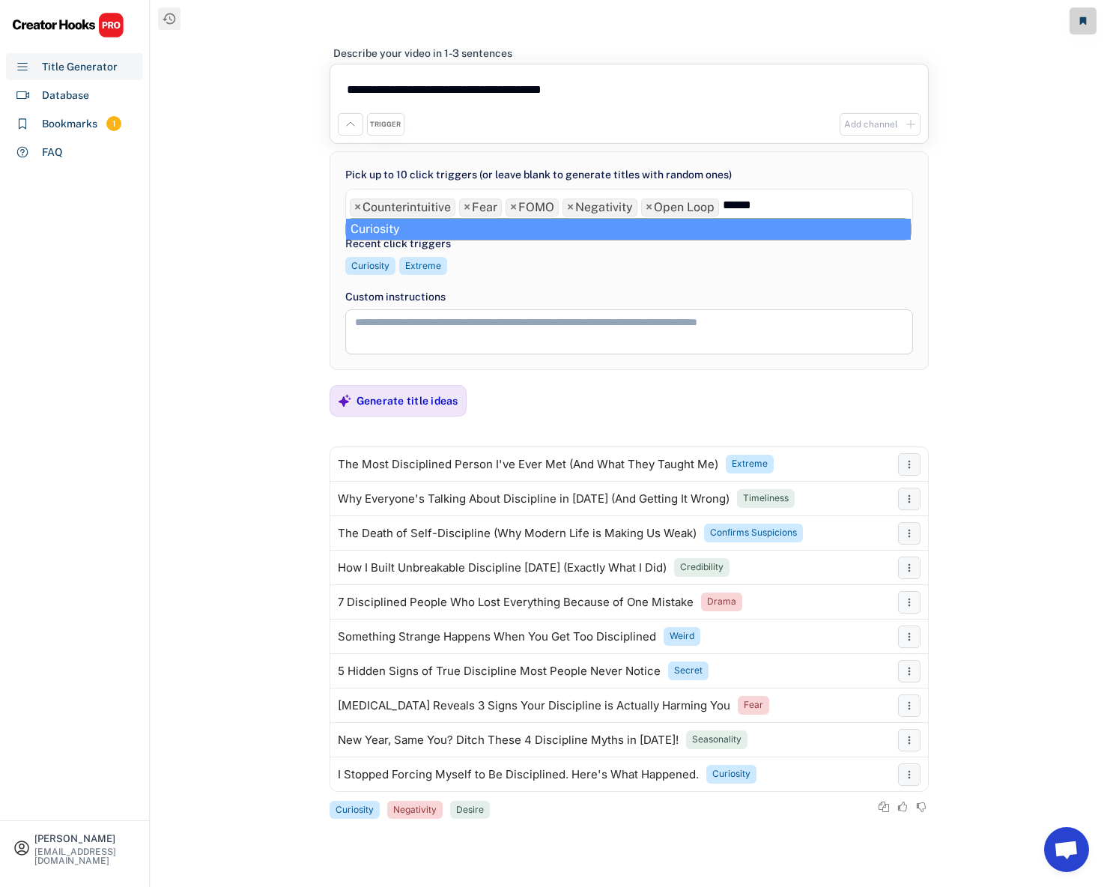
type input "******"
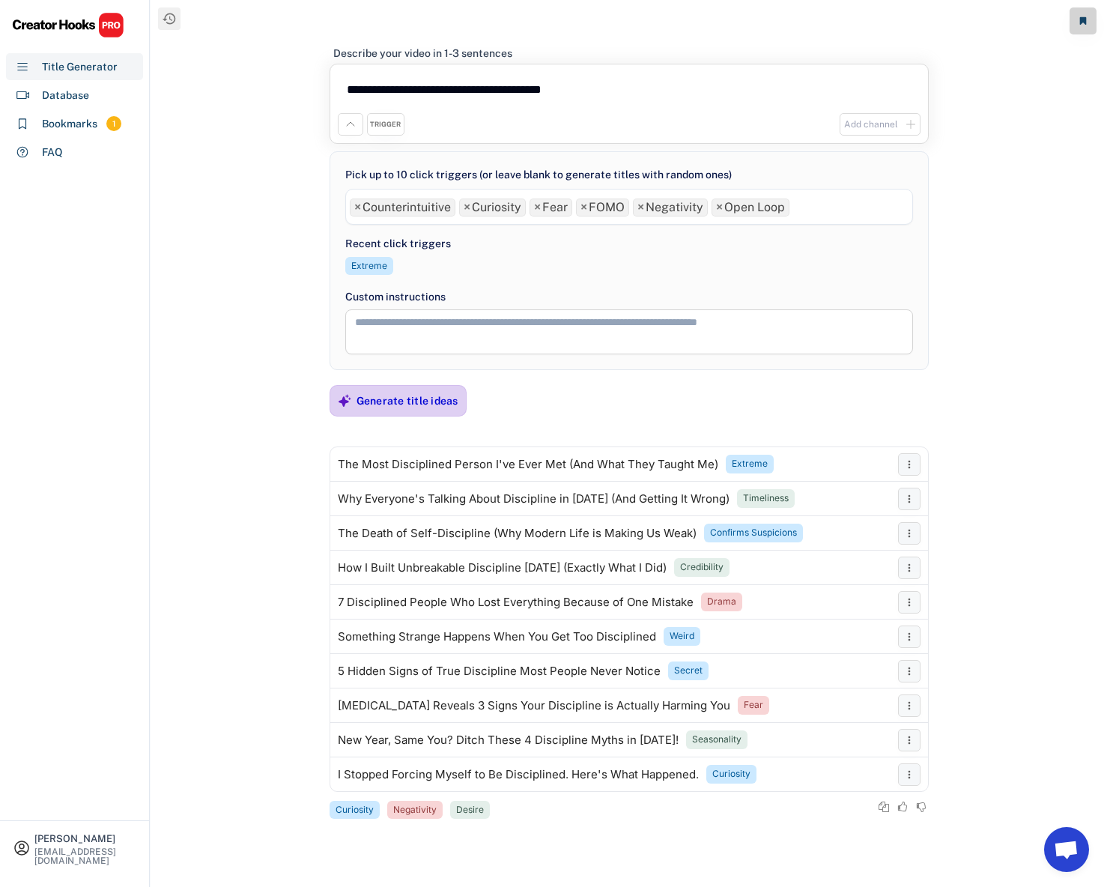
click at [412, 400] on div "Generate title ideas" at bounding box center [407, 400] width 102 height 13
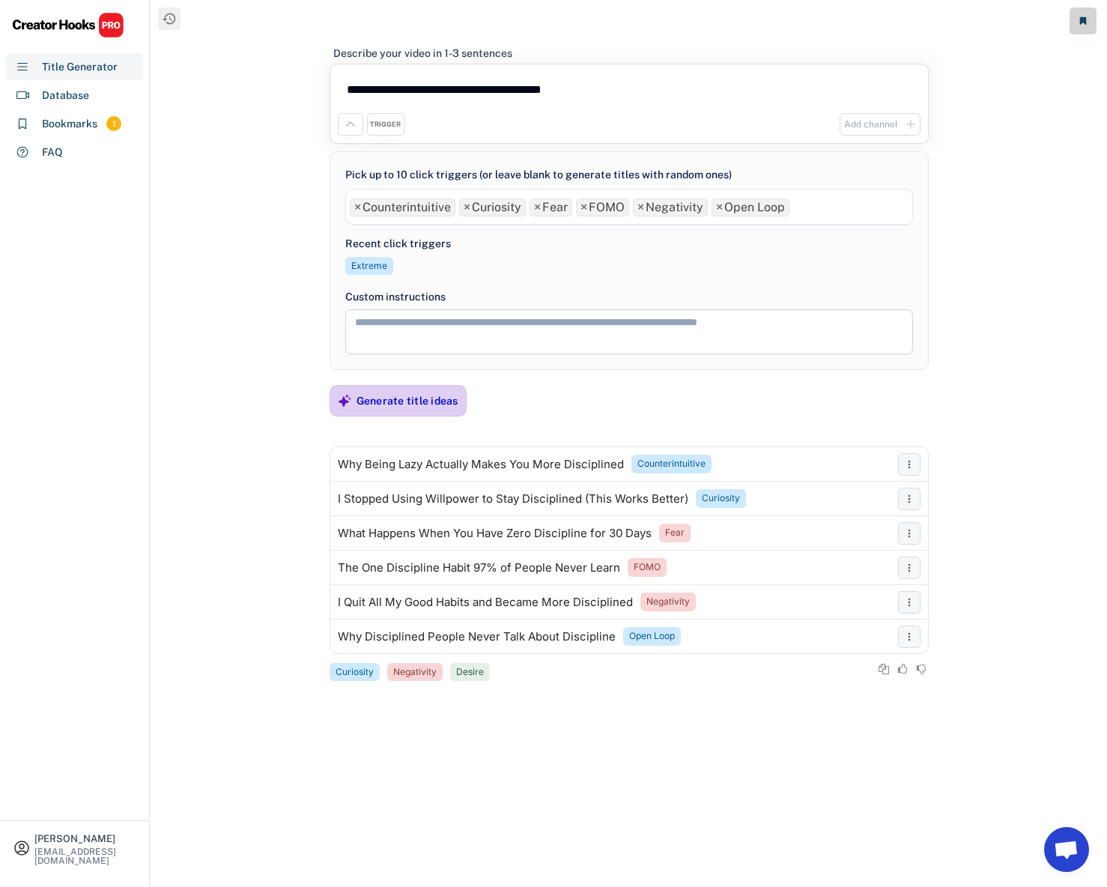
click at [395, 387] on div "Generate title ideas" at bounding box center [407, 401] width 102 height 30
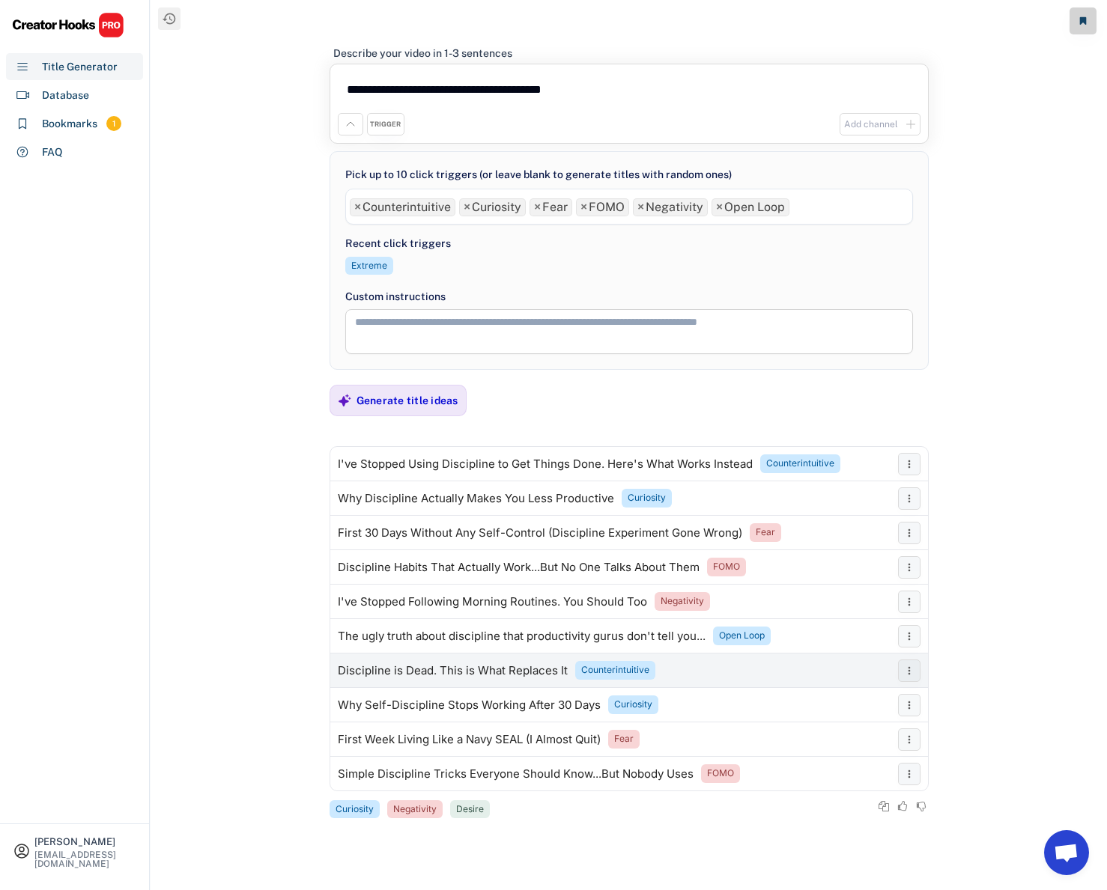
click at [517, 674] on div "Discipline is Dead. This is What Replaces It" at bounding box center [453, 671] width 230 height 12
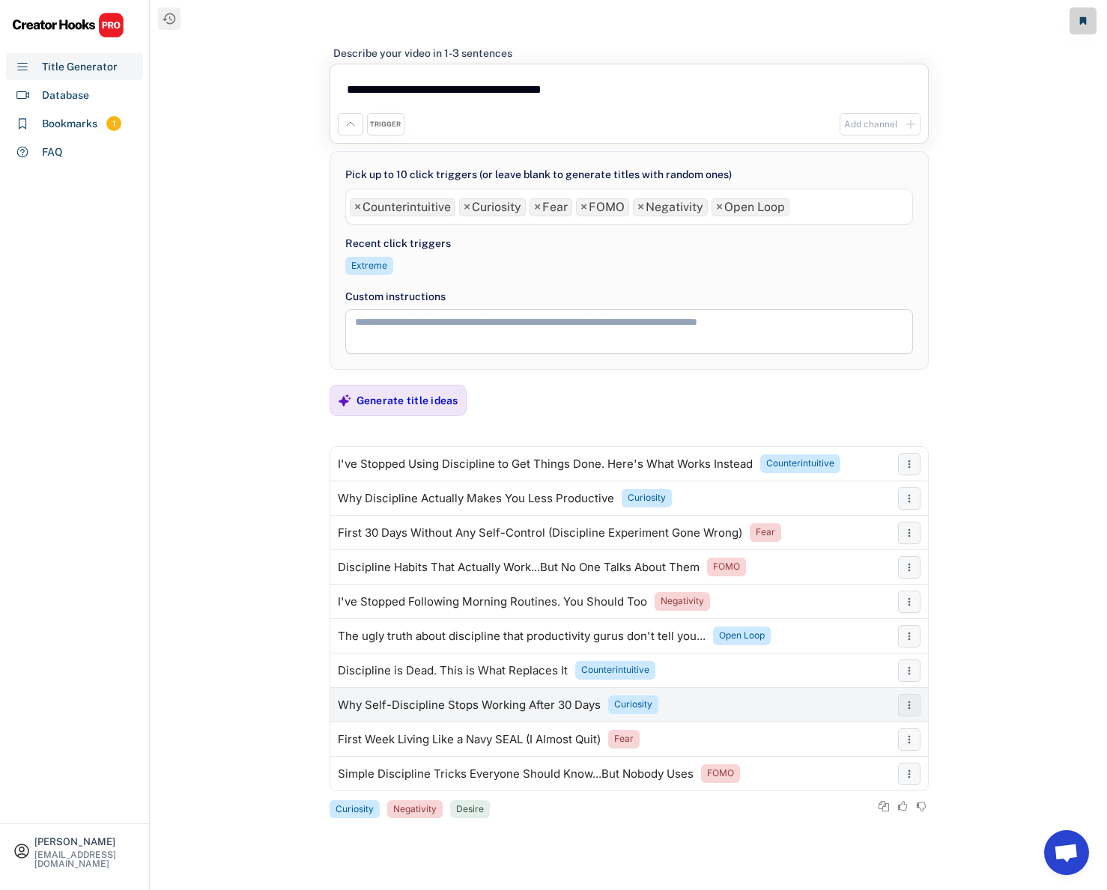
click at [586, 709] on div "Why Self-Discipline Stops Working After 30 Days" at bounding box center [469, 705] width 263 height 12
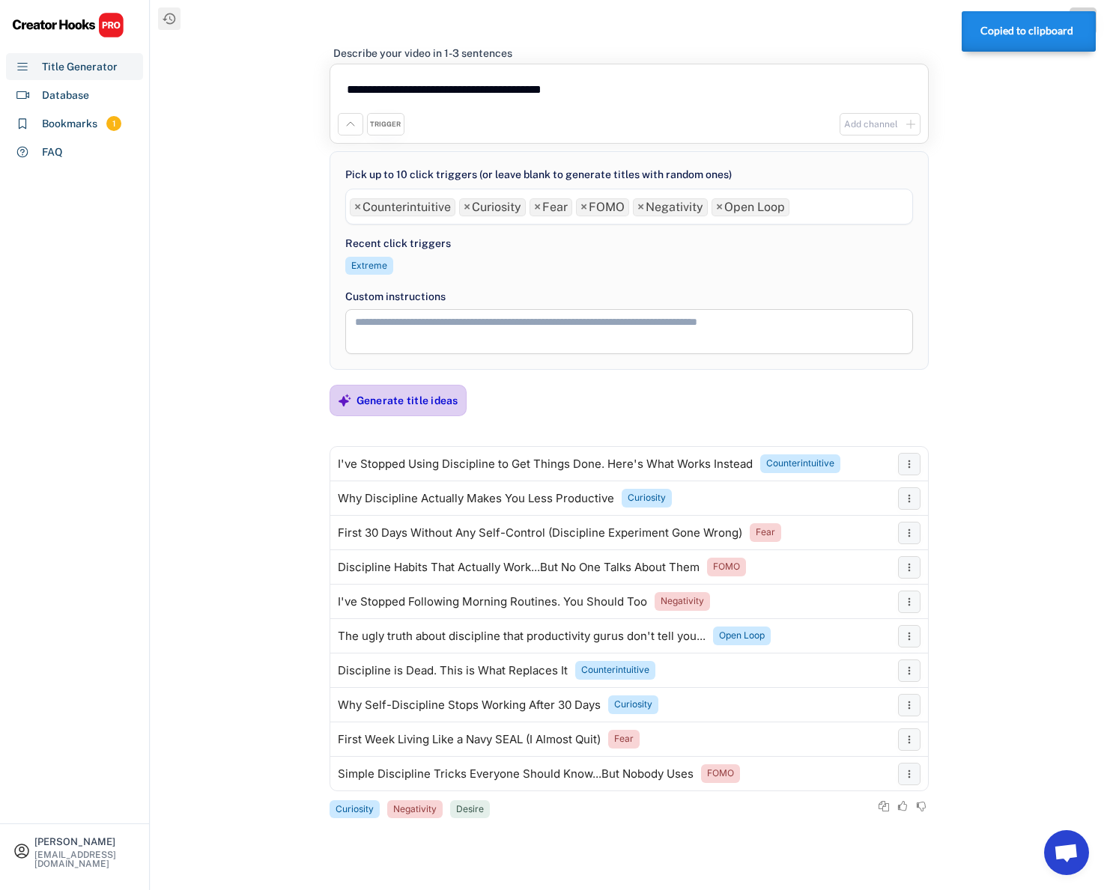
click at [425, 397] on div "Generate title ideas" at bounding box center [407, 400] width 102 height 13
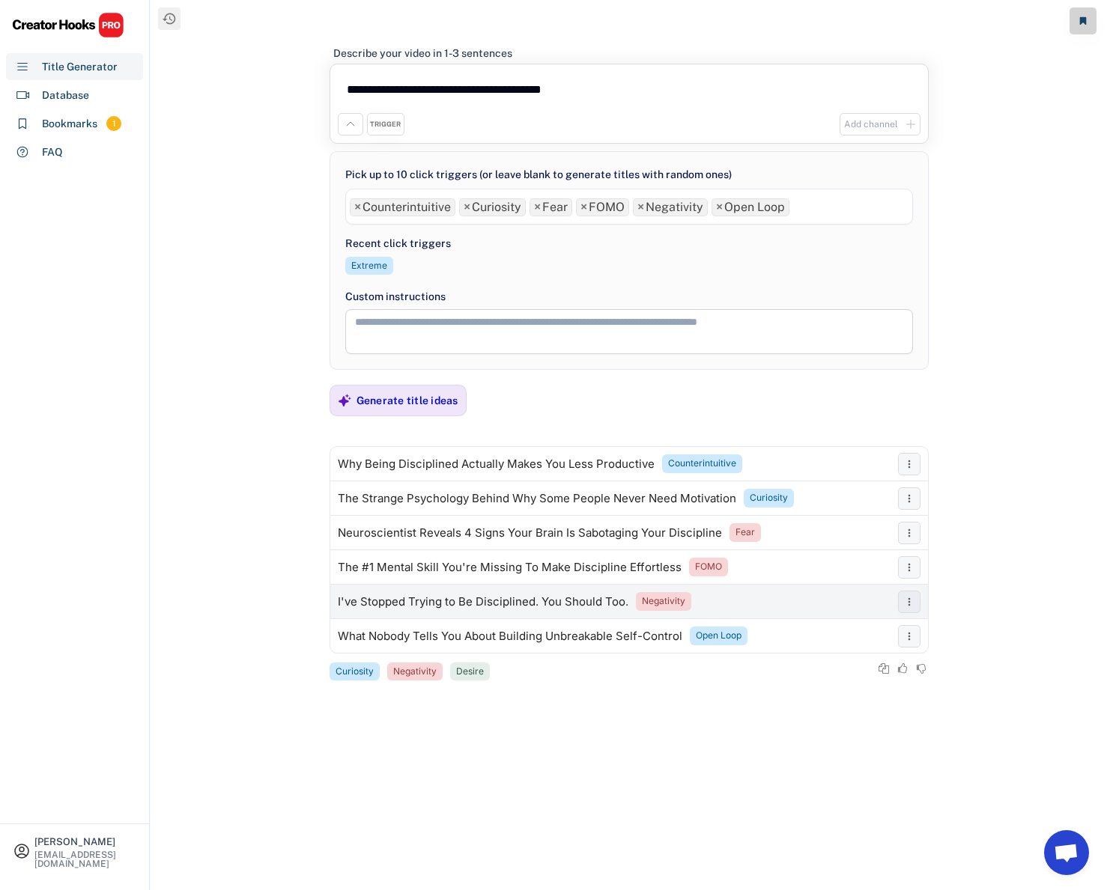
click at [518, 603] on div "I've Stopped Trying to Be Disciplined. You Should Too." at bounding box center [483, 602] width 291 height 12
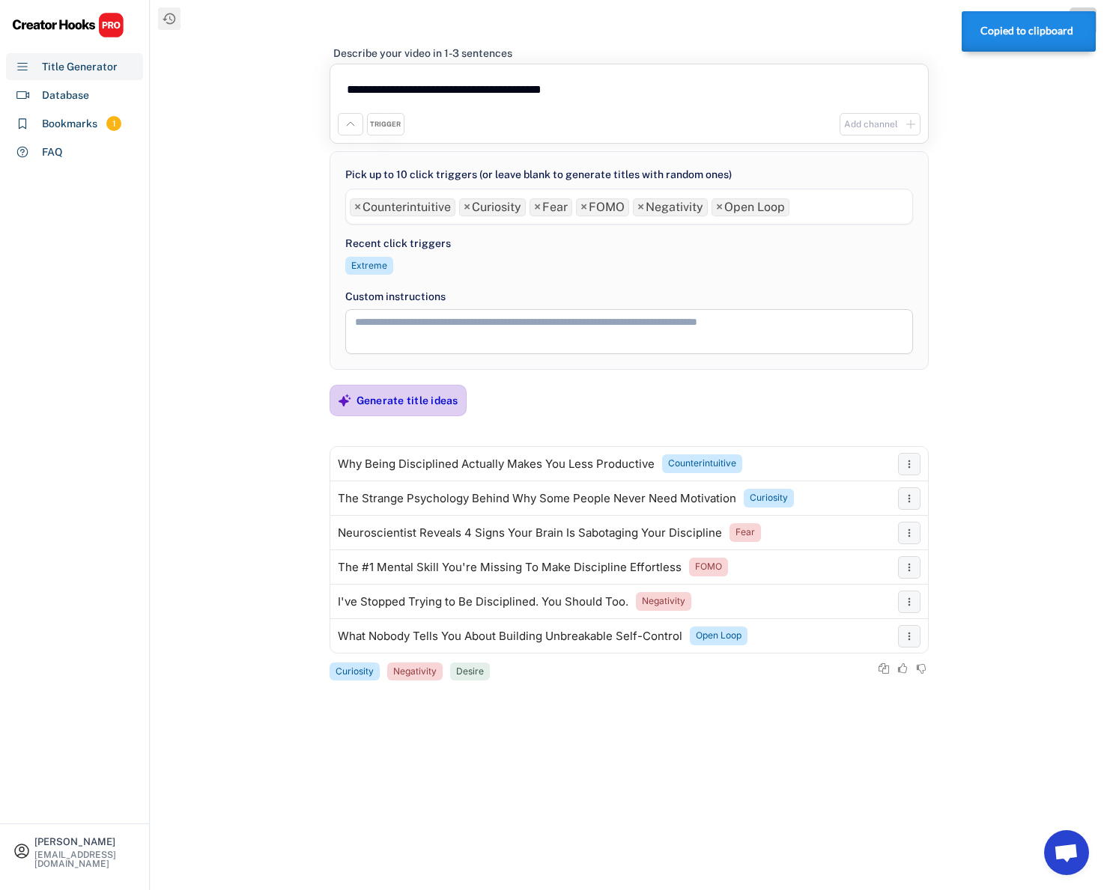
click at [404, 407] on div "Generate title ideas" at bounding box center [407, 400] width 102 height 13
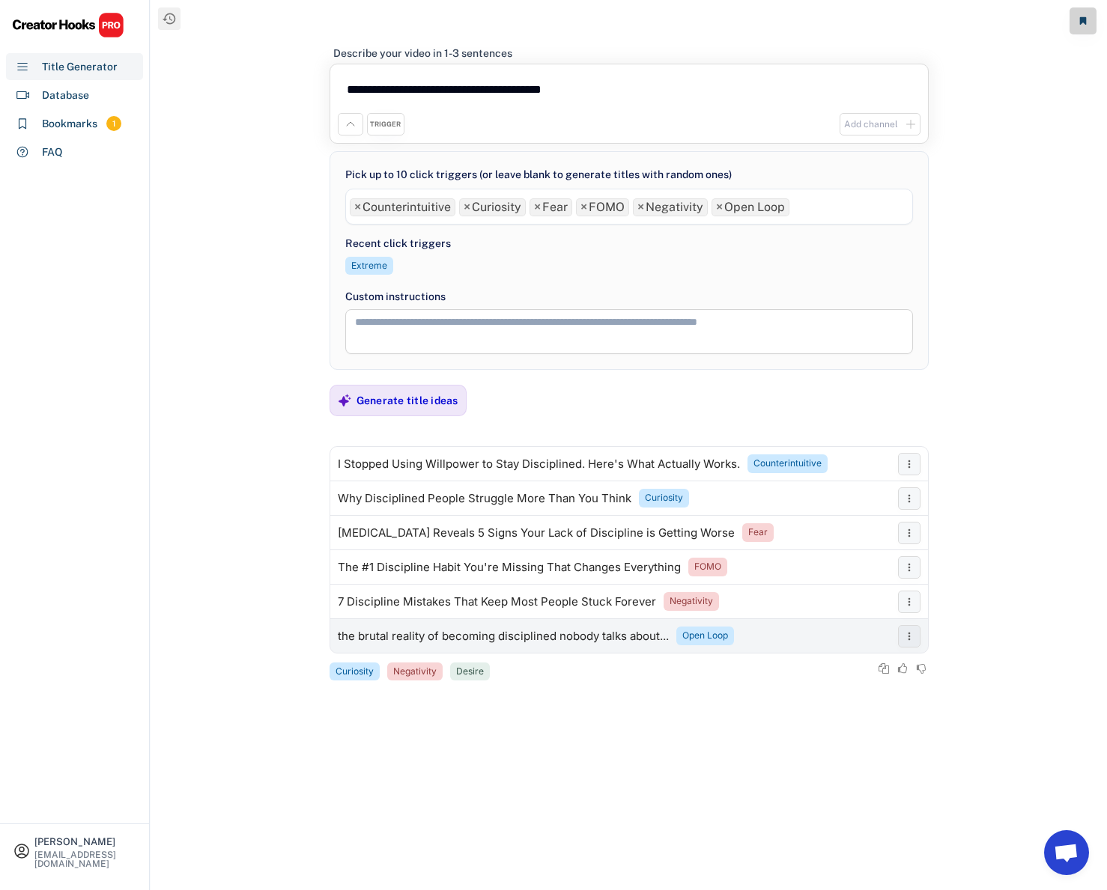
click at [636, 634] on div "the brutal reality of becoming disciplined nobody talks about..." at bounding box center [503, 637] width 331 height 12
drag, startPoint x: 612, startPoint y: 93, endPoint x: 473, endPoint y: 89, distance: 139.3
click at [473, 89] on textarea "**********" at bounding box center [629, 92] width 583 height 41
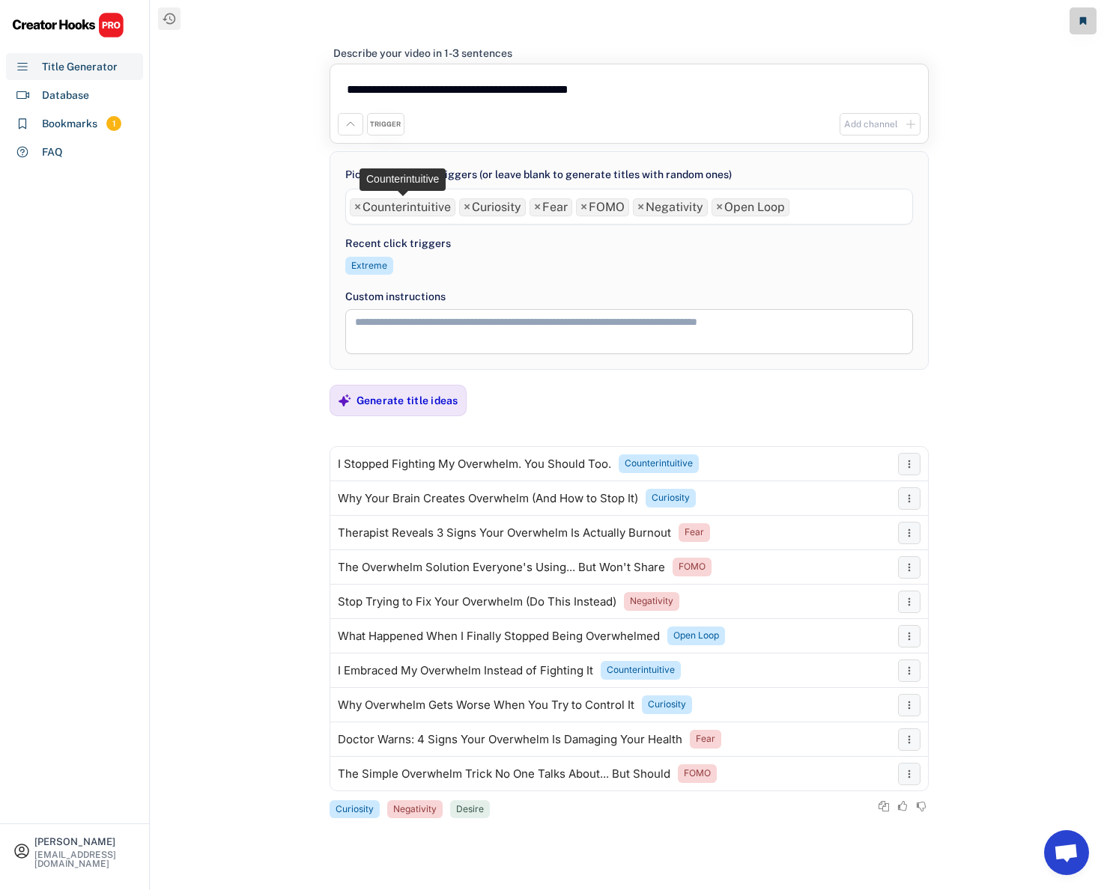
click at [354, 208] on span "×" at bounding box center [357, 207] width 7 height 12
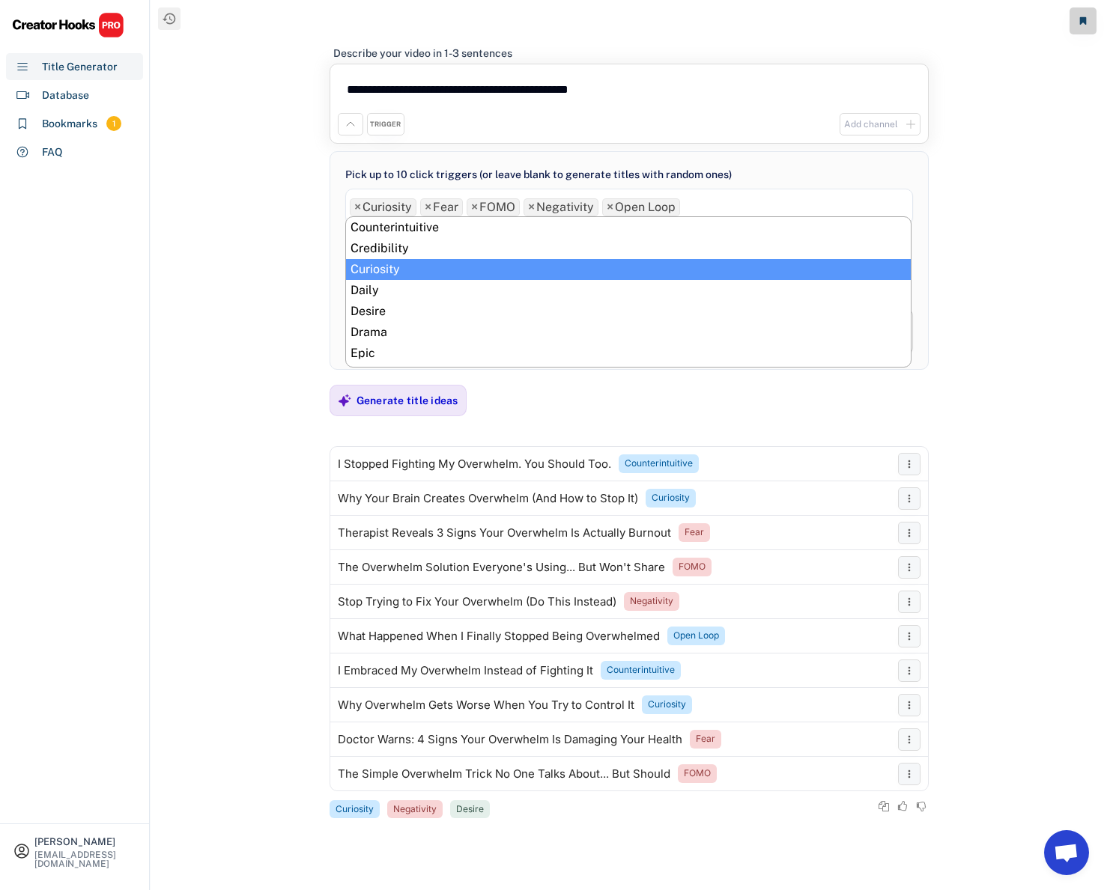
click at [354, 208] on span "×" at bounding box center [357, 207] width 7 height 12
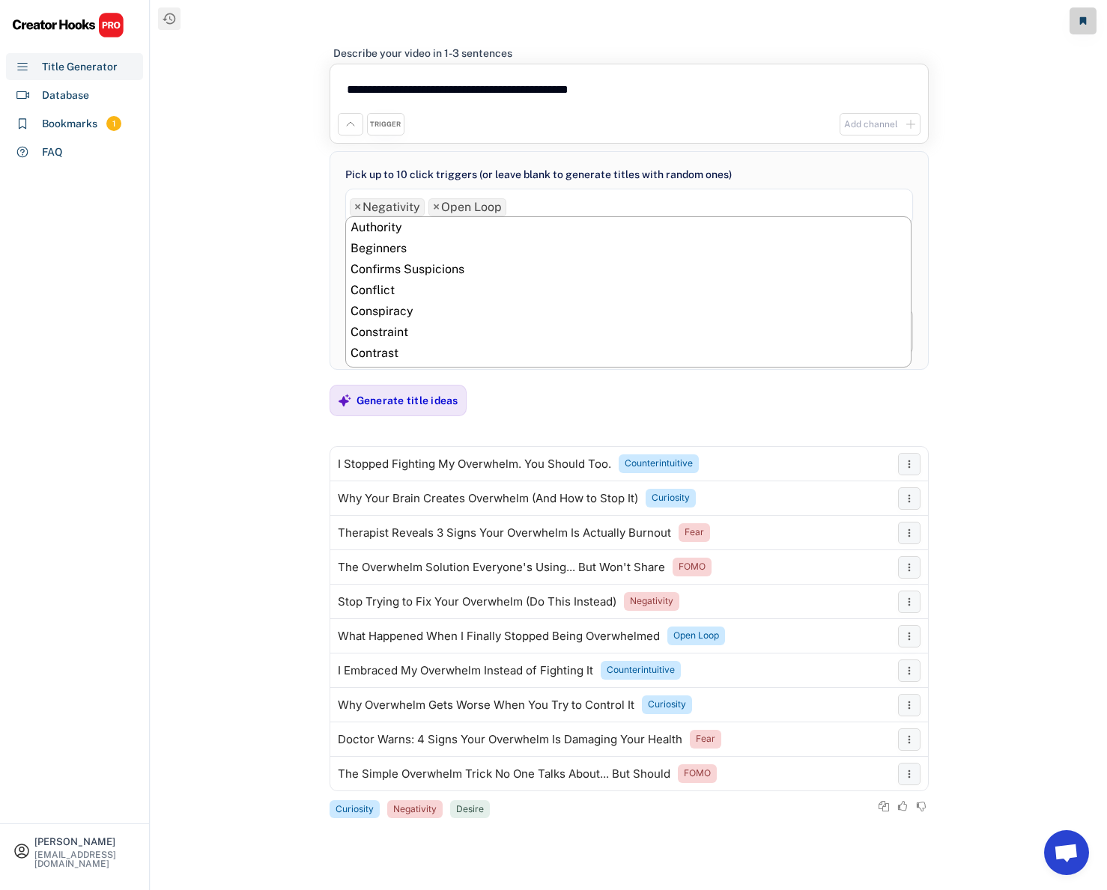
click at [354, 208] on span "×" at bounding box center [357, 207] width 7 height 12
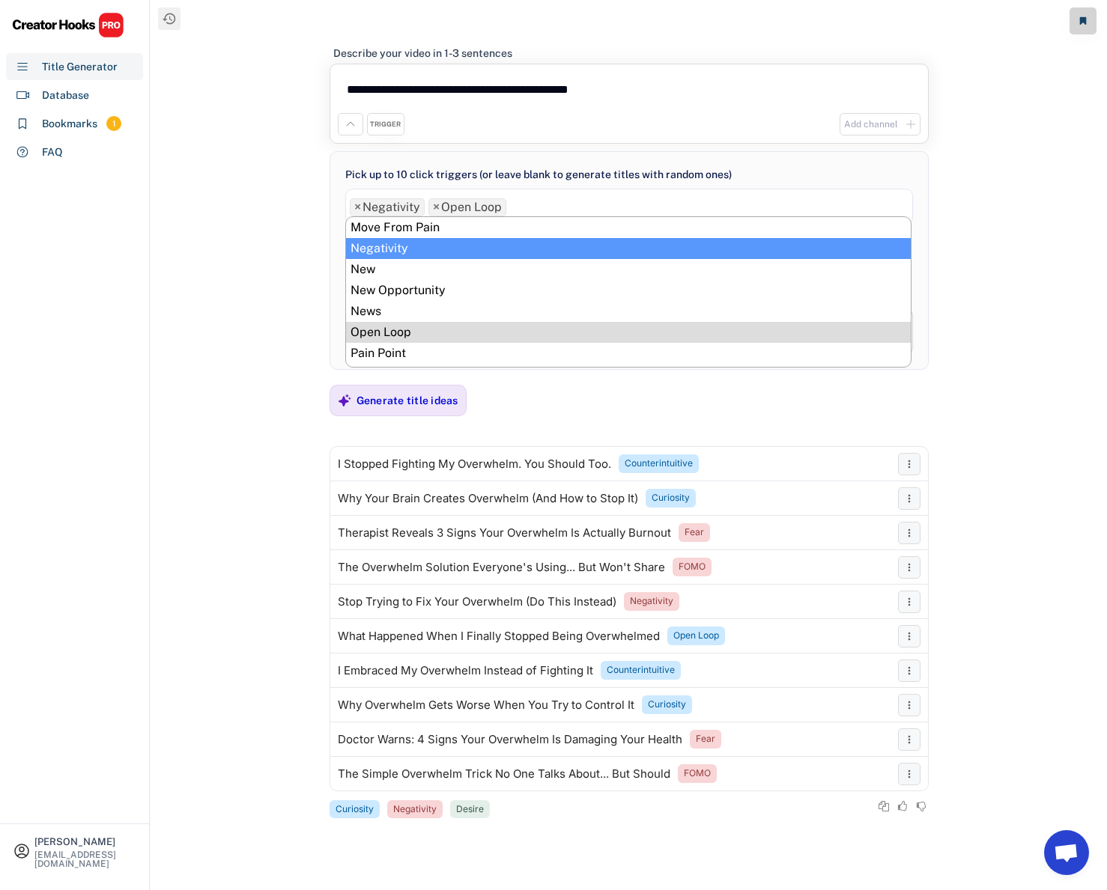
scroll to position [0, 0]
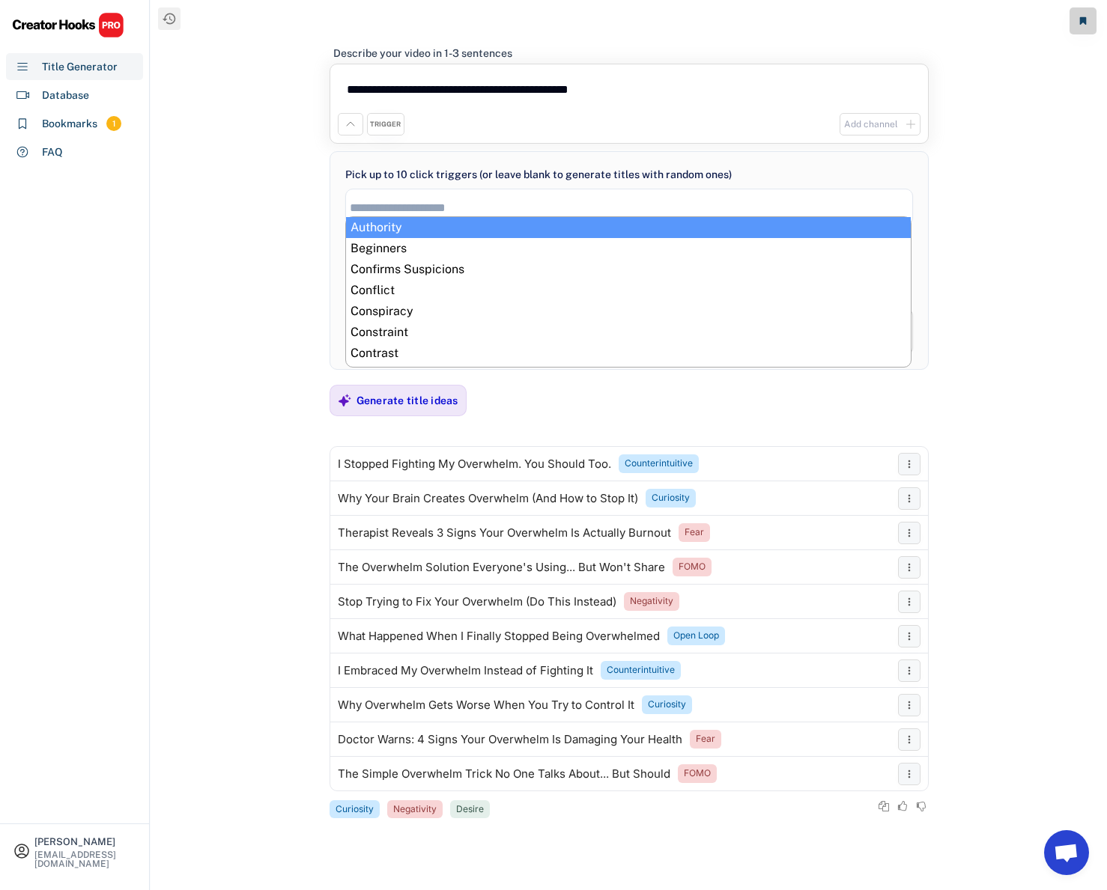
click at [353, 208] on input "search" at bounding box center [633, 207] width 566 height 13
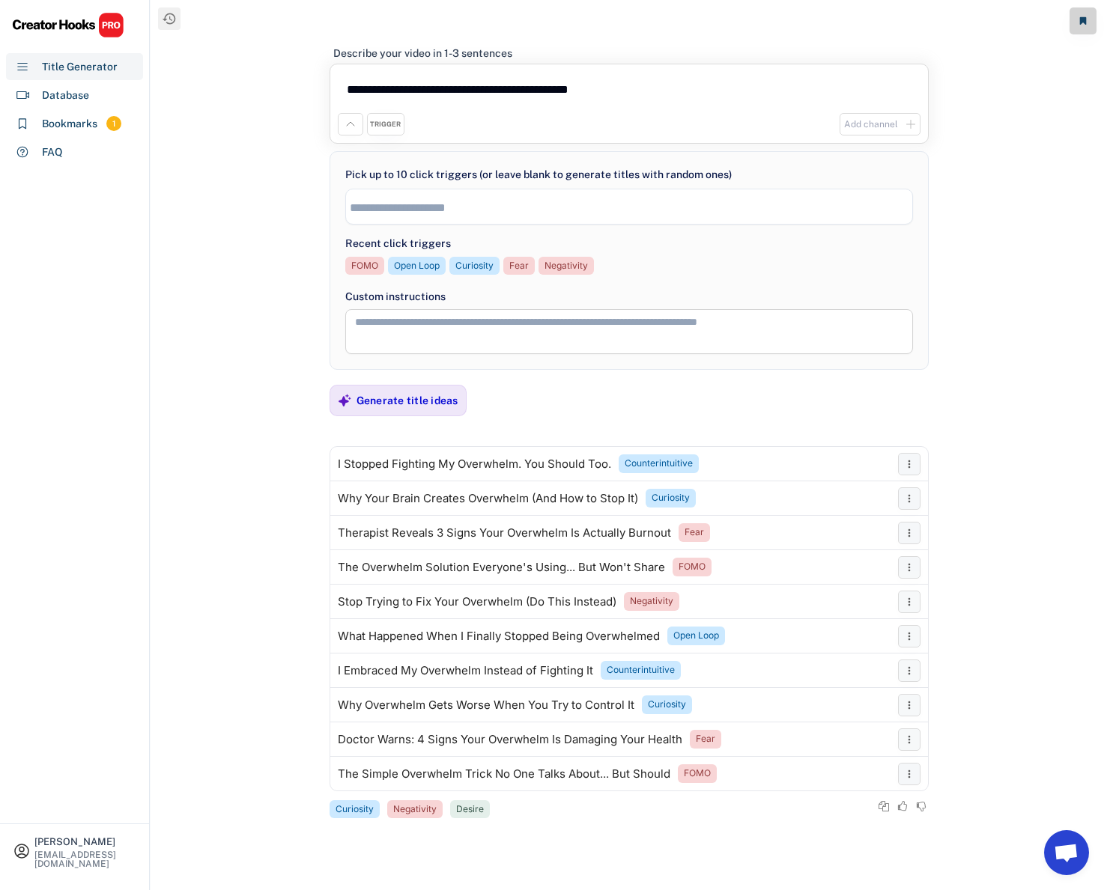
click at [402, 417] on div "**********" at bounding box center [628, 425] width 599 height 790
click at [395, 407] on div "Generate title ideas" at bounding box center [407, 400] width 102 height 13
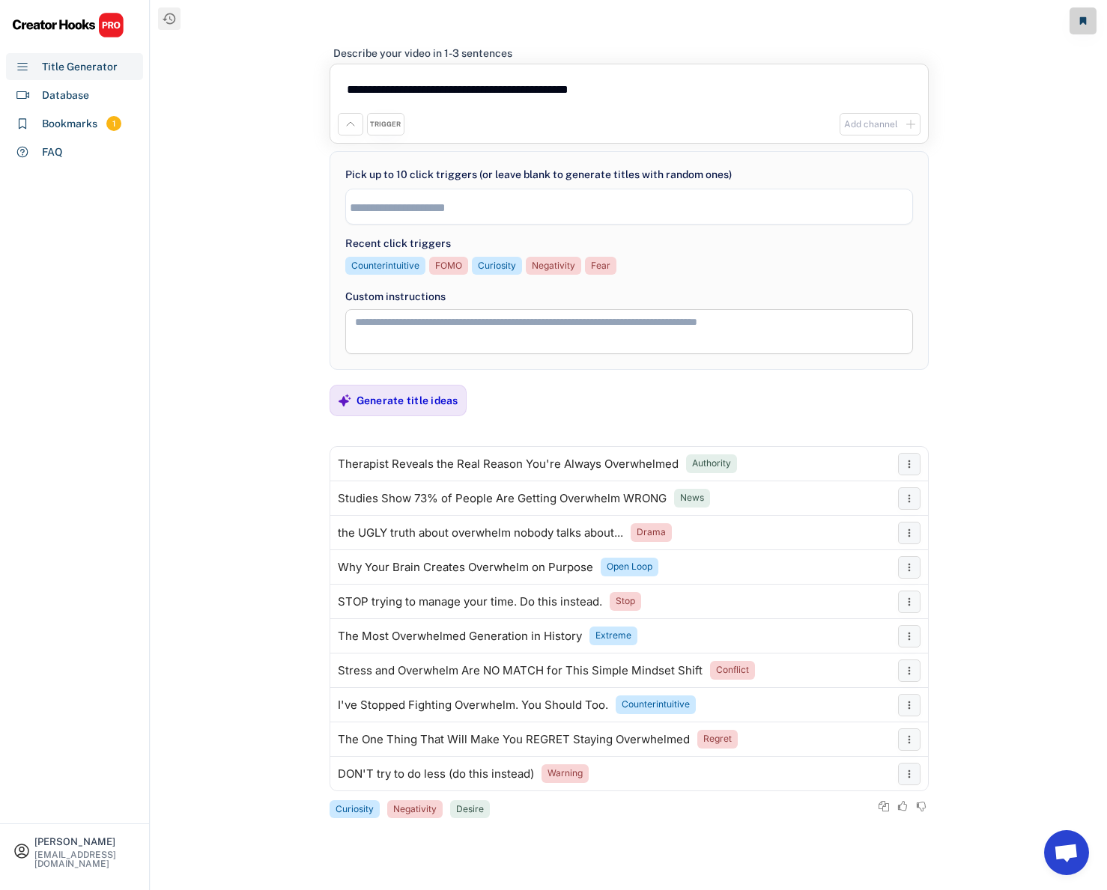
click at [356, 410] on div "Generate title ideas" at bounding box center [407, 401] width 102 height 30
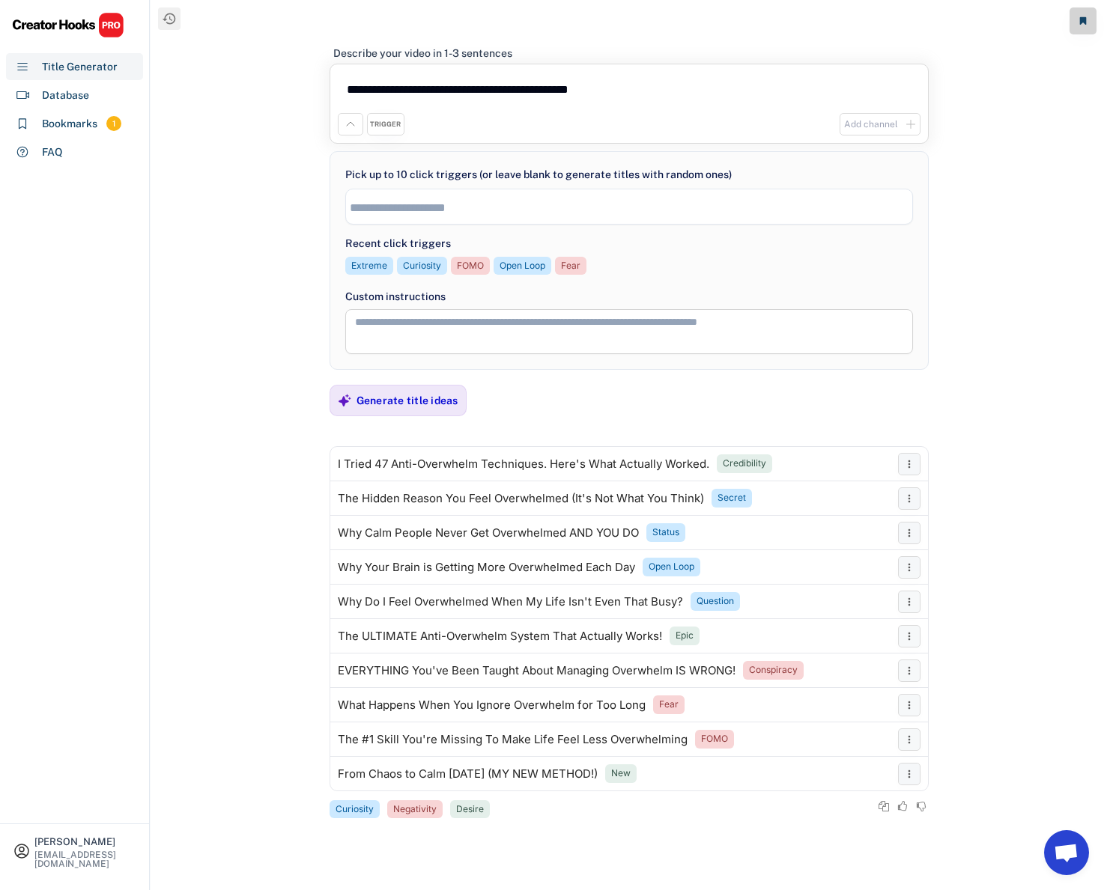
drag, startPoint x: 616, startPoint y: 92, endPoint x: 486, endPoint y: 94, distance: 129.6
click at [486, 94] on textarea "**********" at bounding box center [629, 92] width 583 height 41
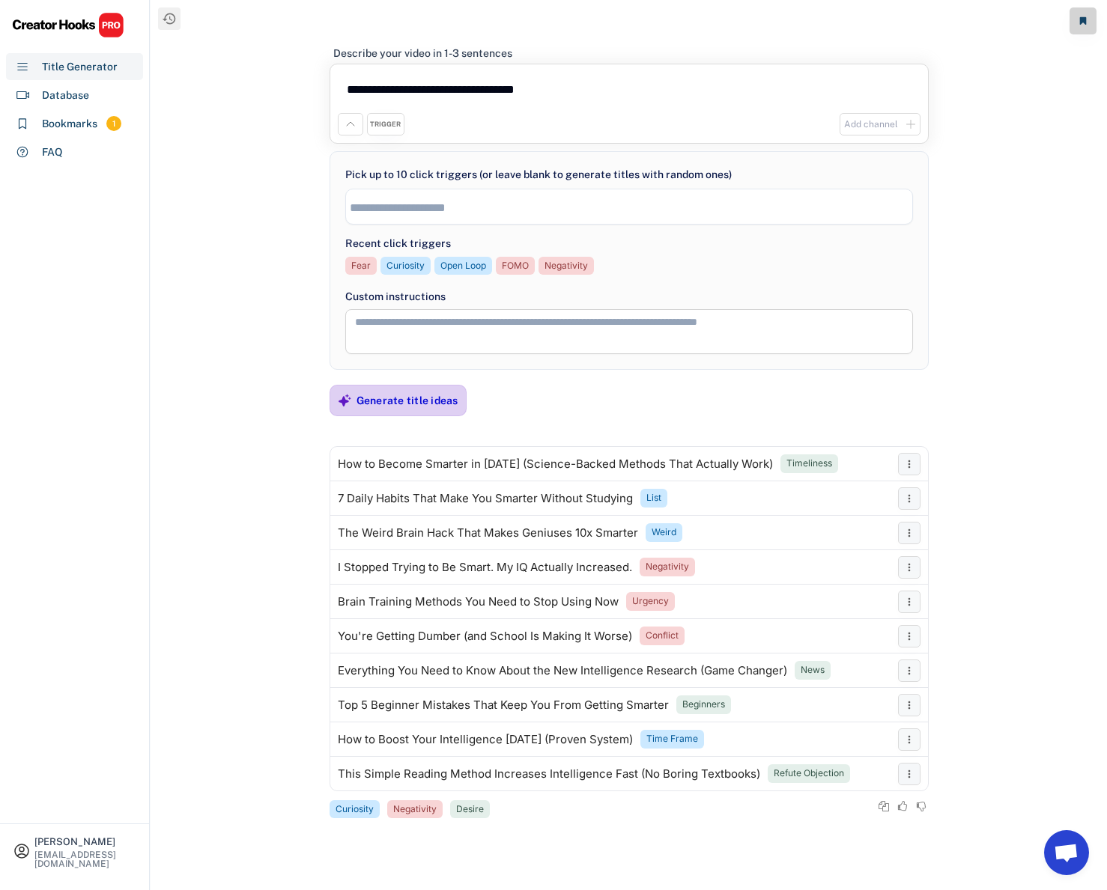
type textarea "**********"
click at [368, 399] on div "Generate title ideas" at bounding box center [407, 400] width 102 height 13
